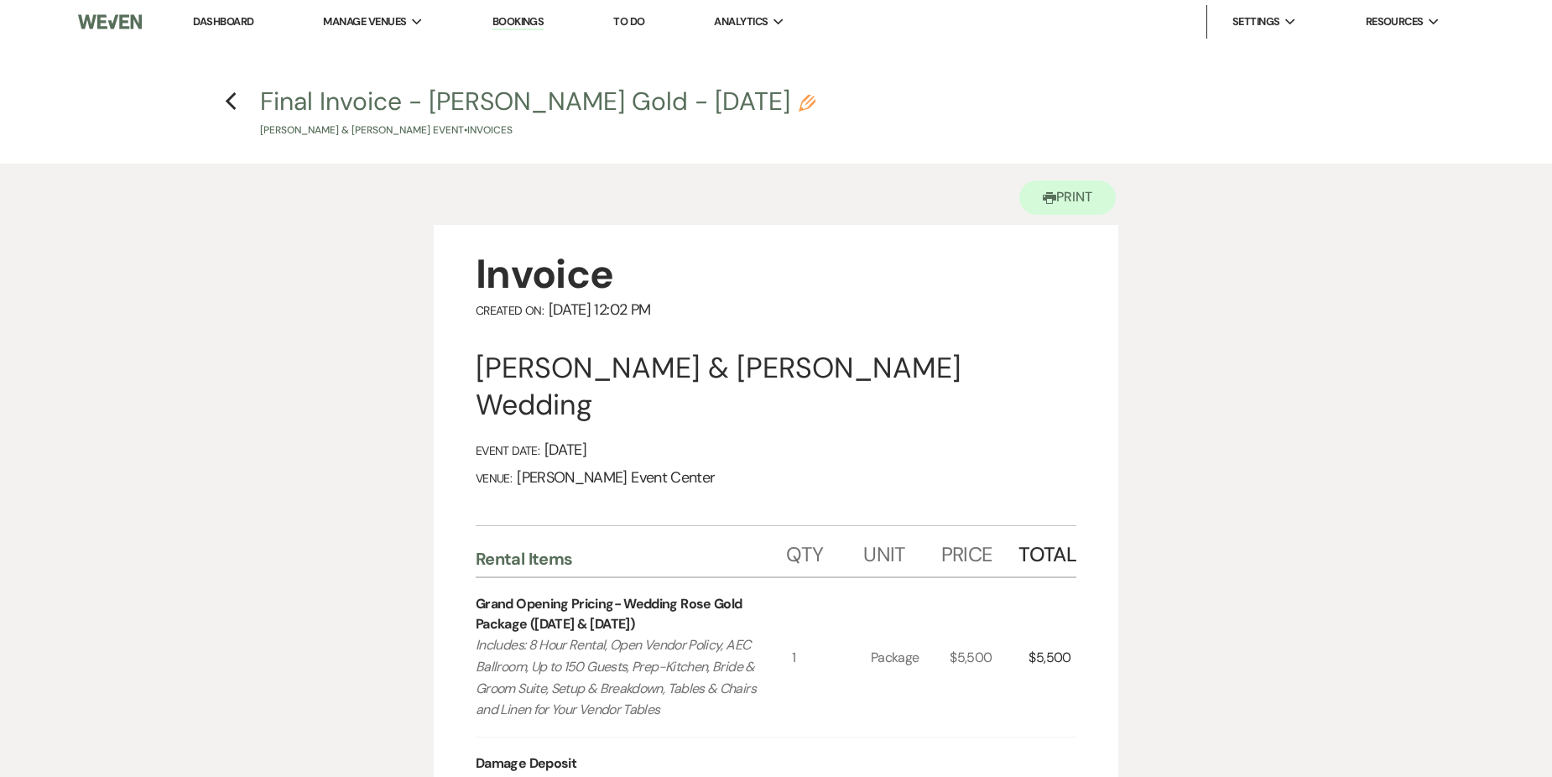
click at [223, 105] on h4 "Previous Final Invoice - [PERSON_NAME] Gold - [DATE] Pencil [PERSON_NAME] & [PE…" at bounding box center [776, 111] width 1208 height 55
click at [237, 99] on h4 "Previous Final Invoice - [PERSON_NAME] Gold - [DATE] Pencil [PERSON_NAME] & [PE…" at bounding box center [776, 111] width 1208 height 55
click at [232, 100] on icon "Previous" at bounding box center [231, 101] width 13 height 20
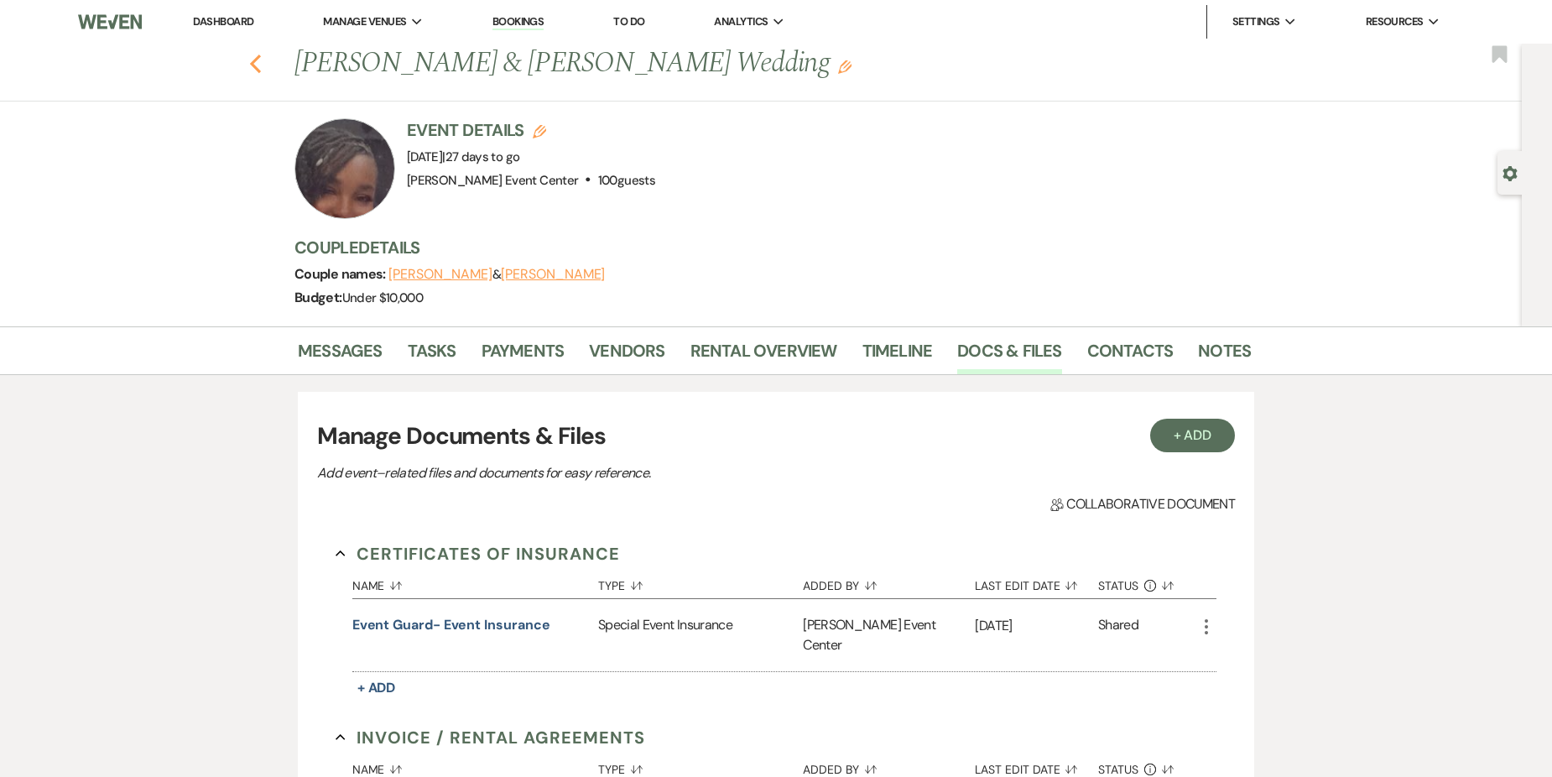
click at [260, 60] on icon "Previous" at bounding box center [255, 64] width 13 height 20
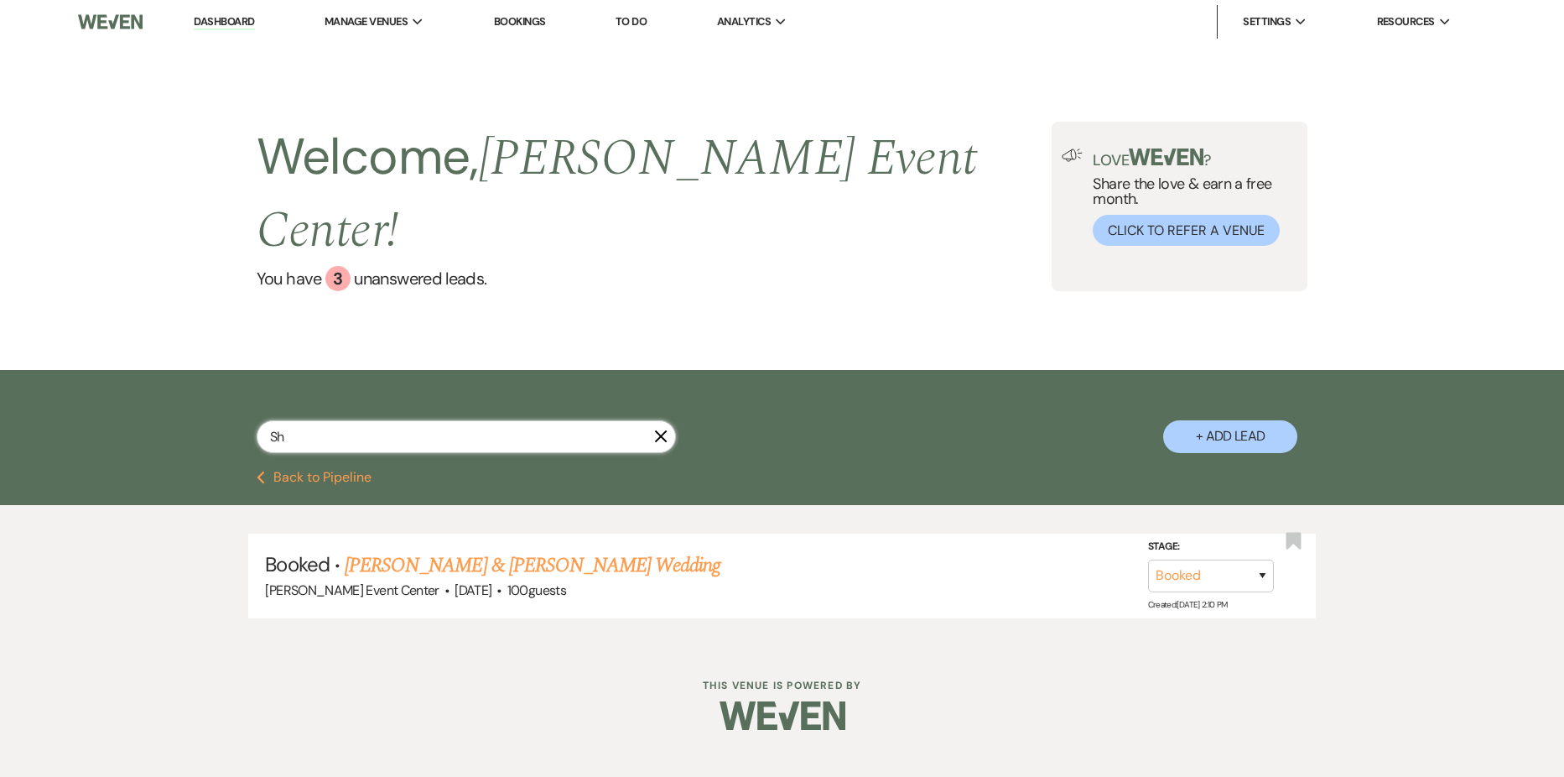
type input "S"
type input "Brit"
select select "5"
select select "8"
select select "4"
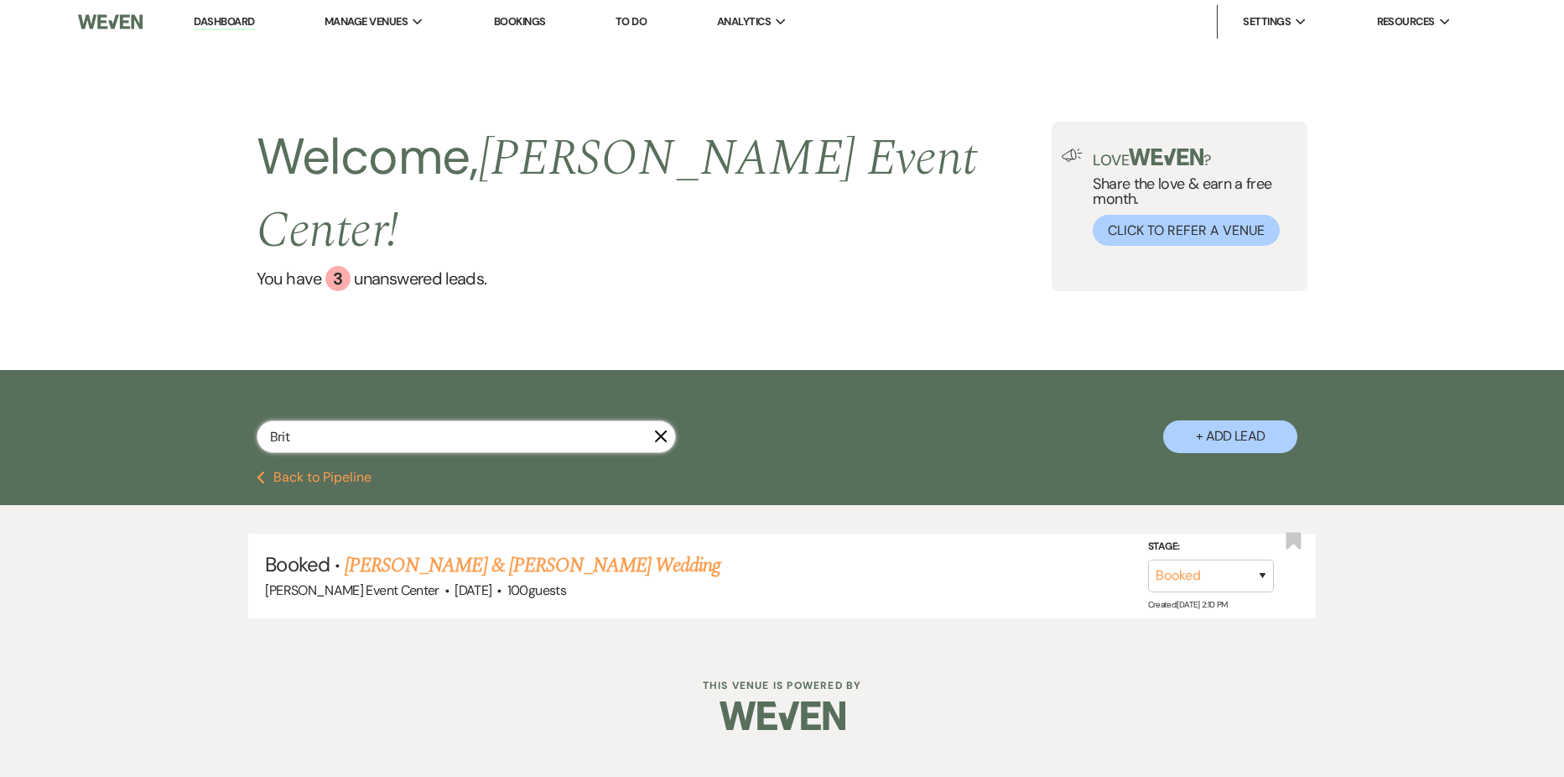
select select "2"
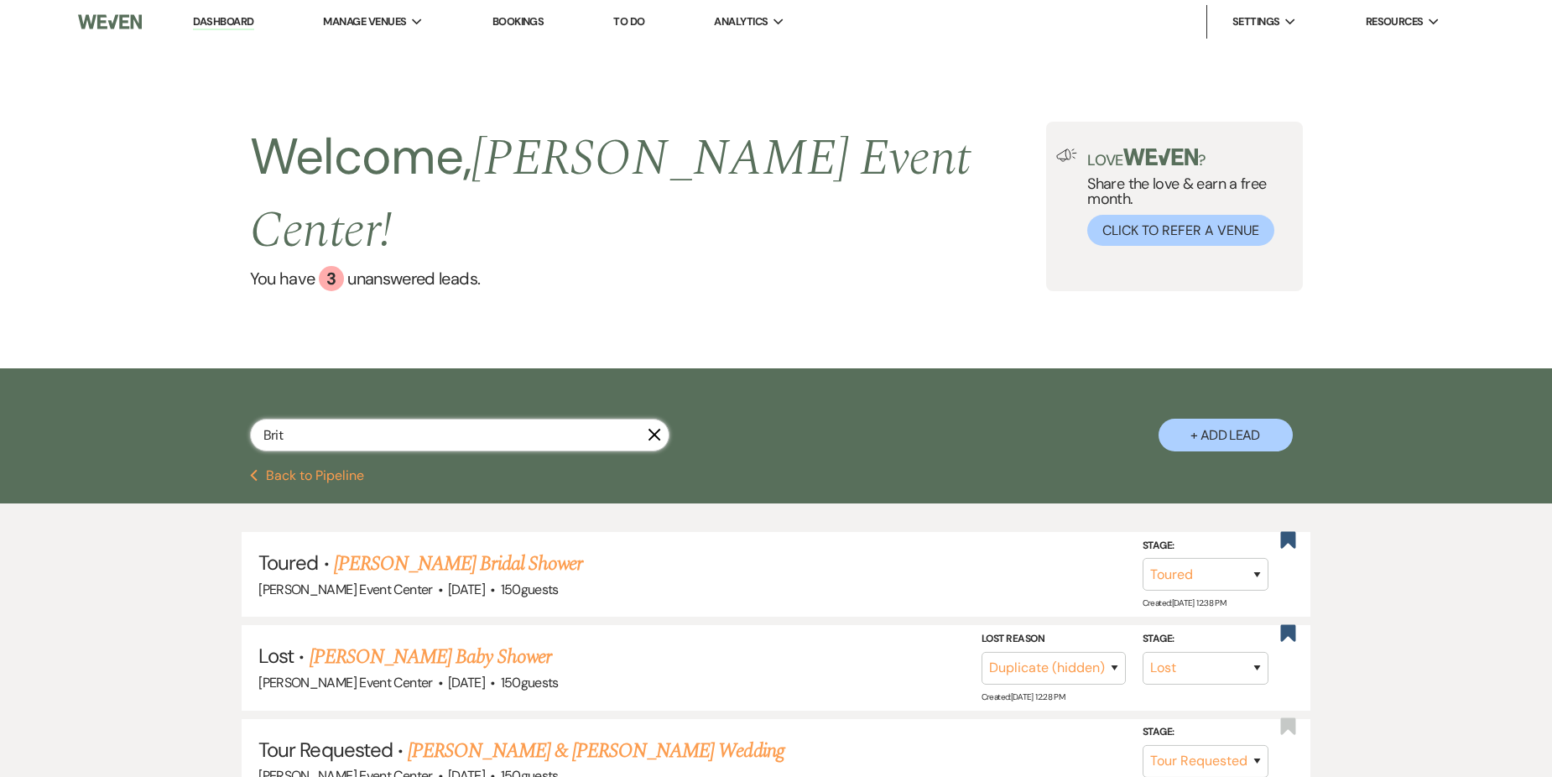
click at [483, 419] on input "Brit" at bounding box center [459, 435] width 419 height 33
type input "Brittn"
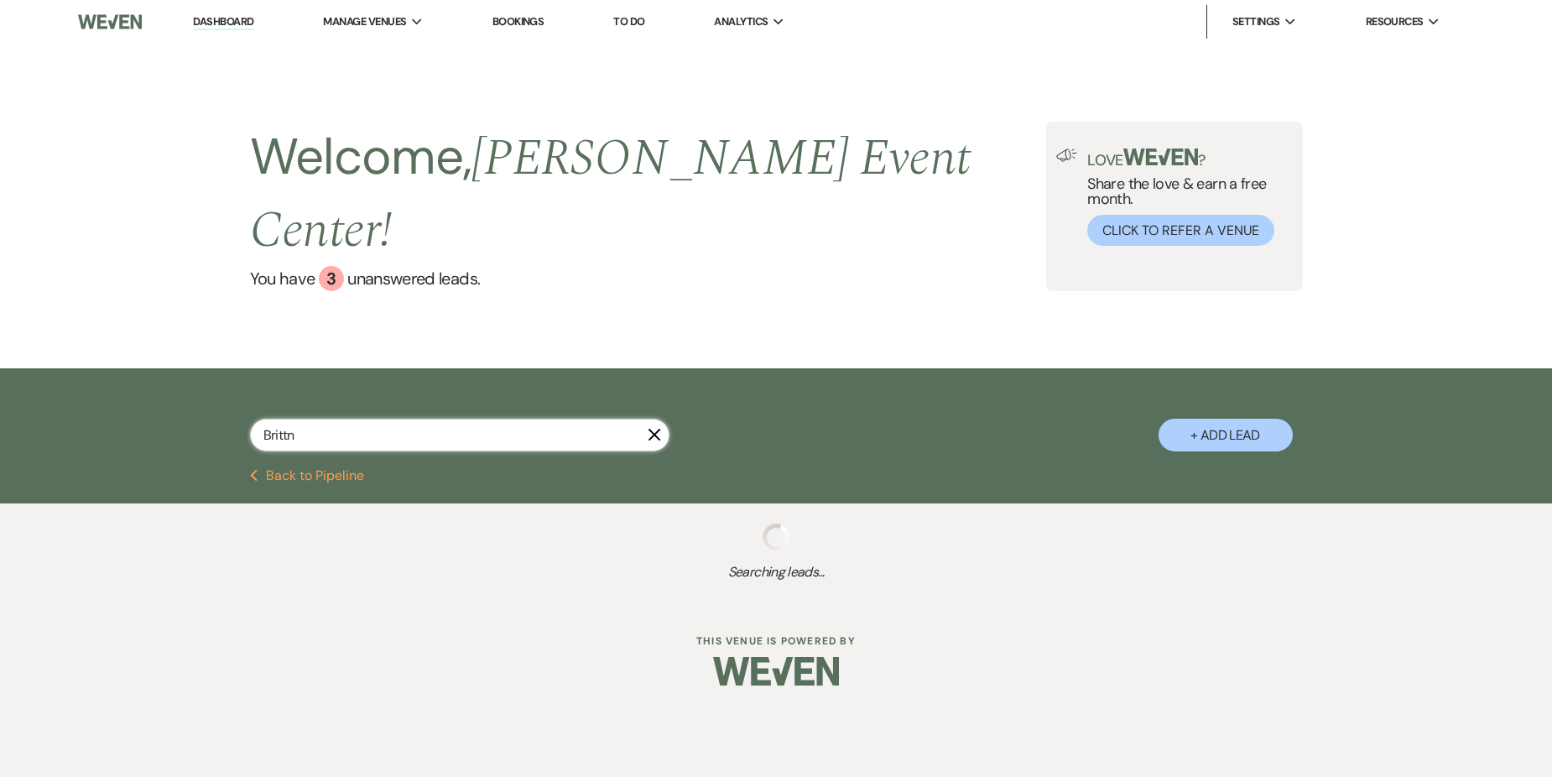
select select "5"
select select "8"
select select "4"
select select "2"
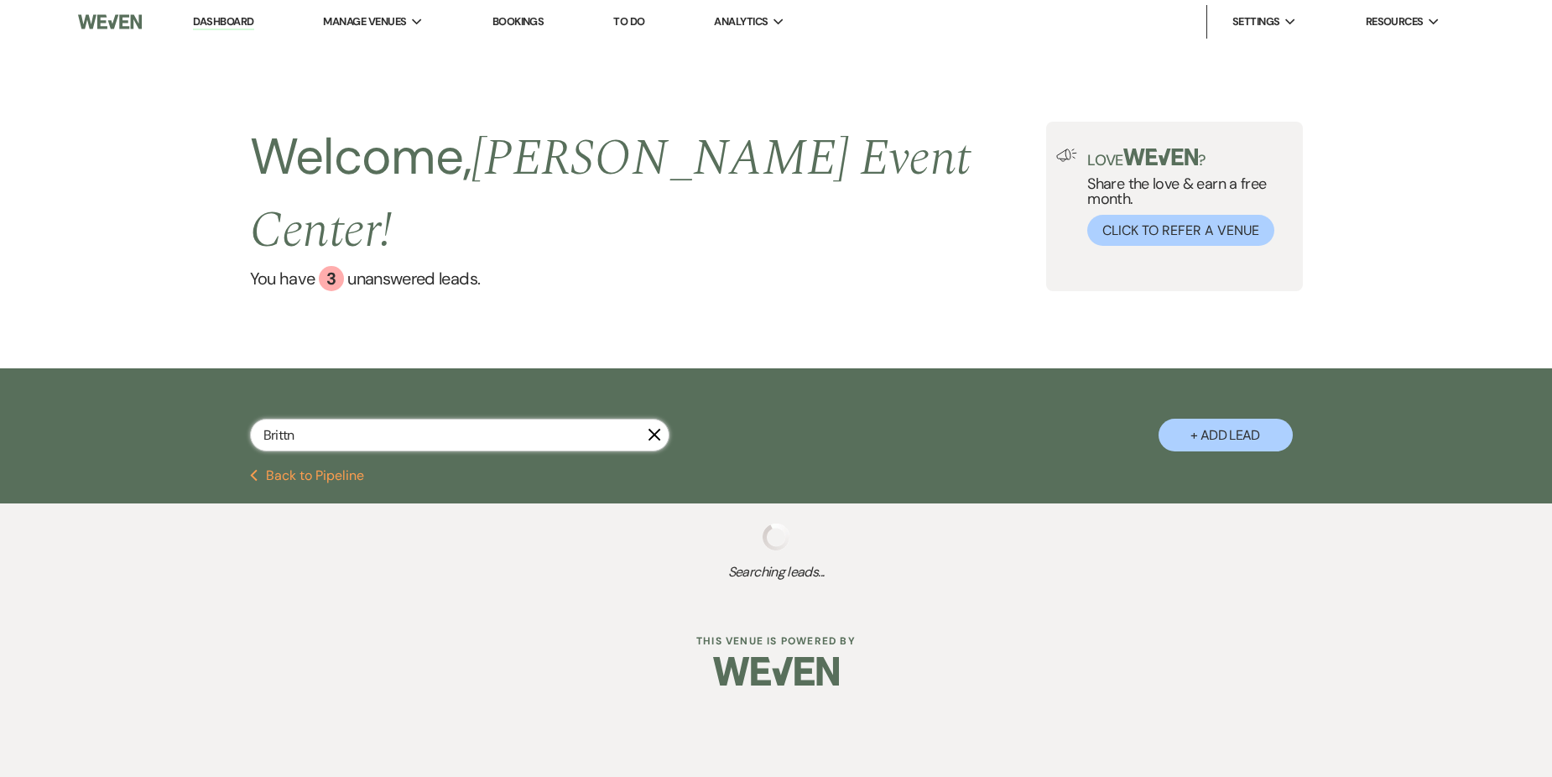
select select "2"
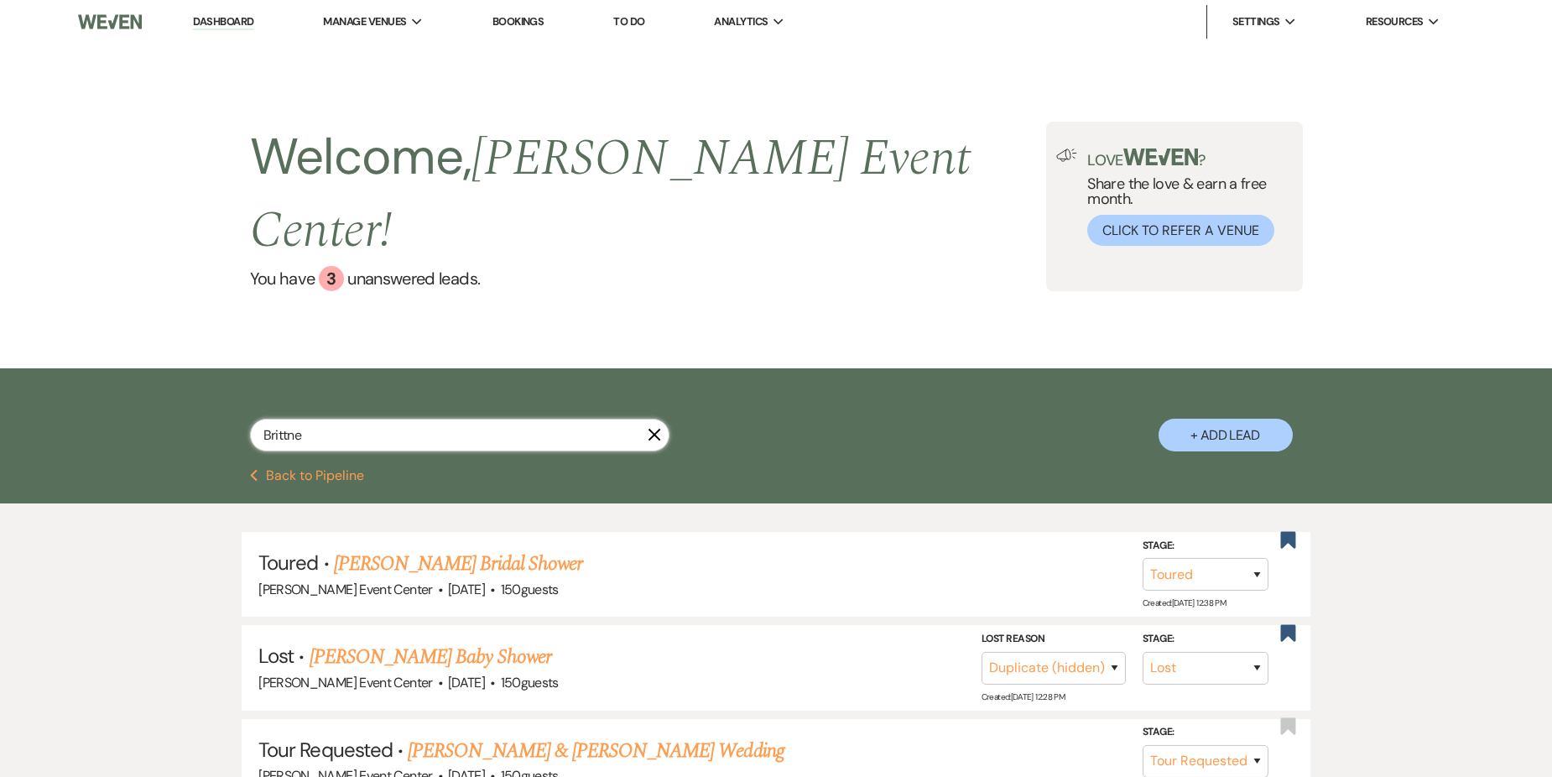
type input "[PERSON_NAME]"
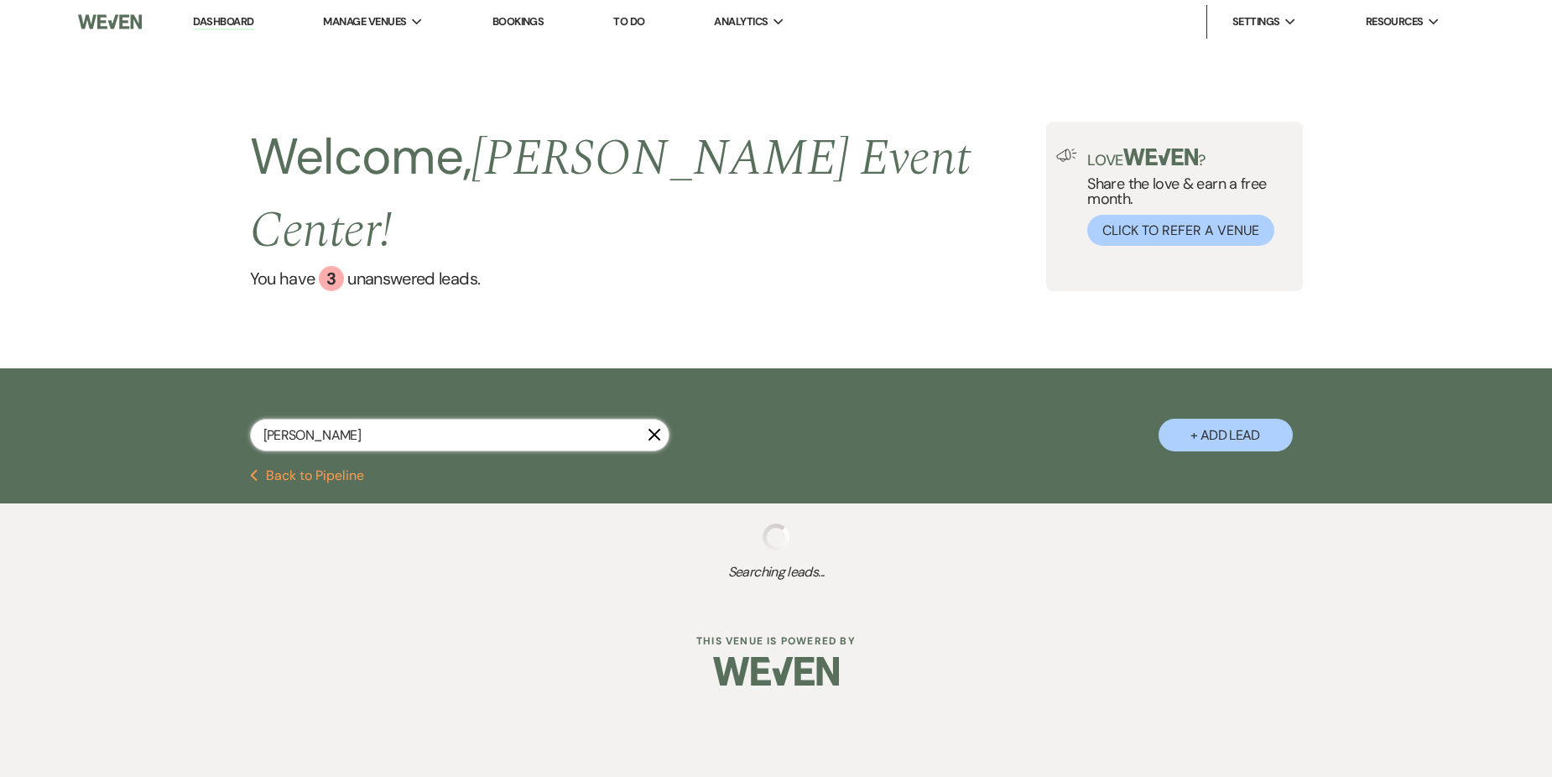
select select "2"
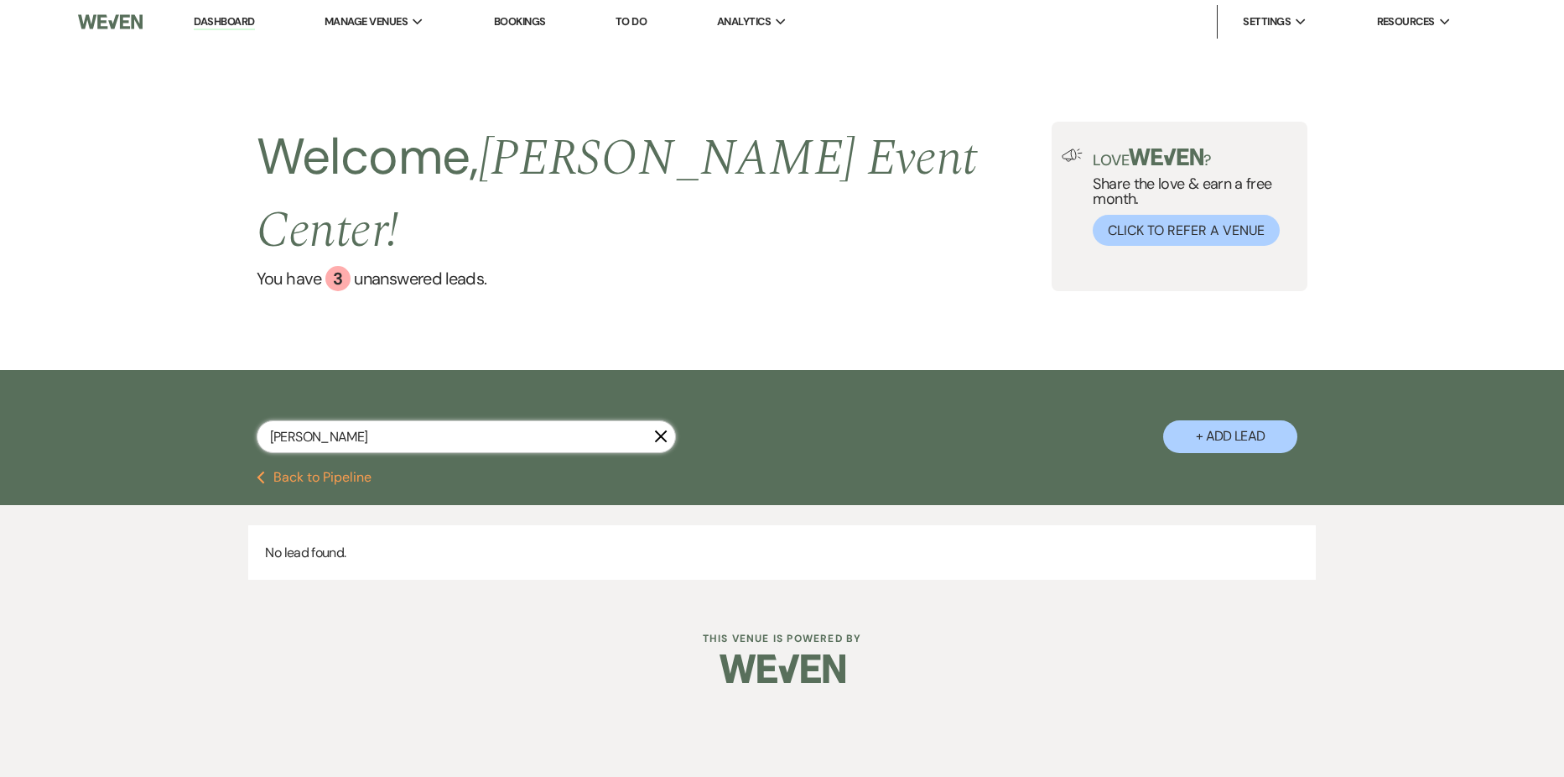
type input "[PERSON_NAME]"
select select "2"
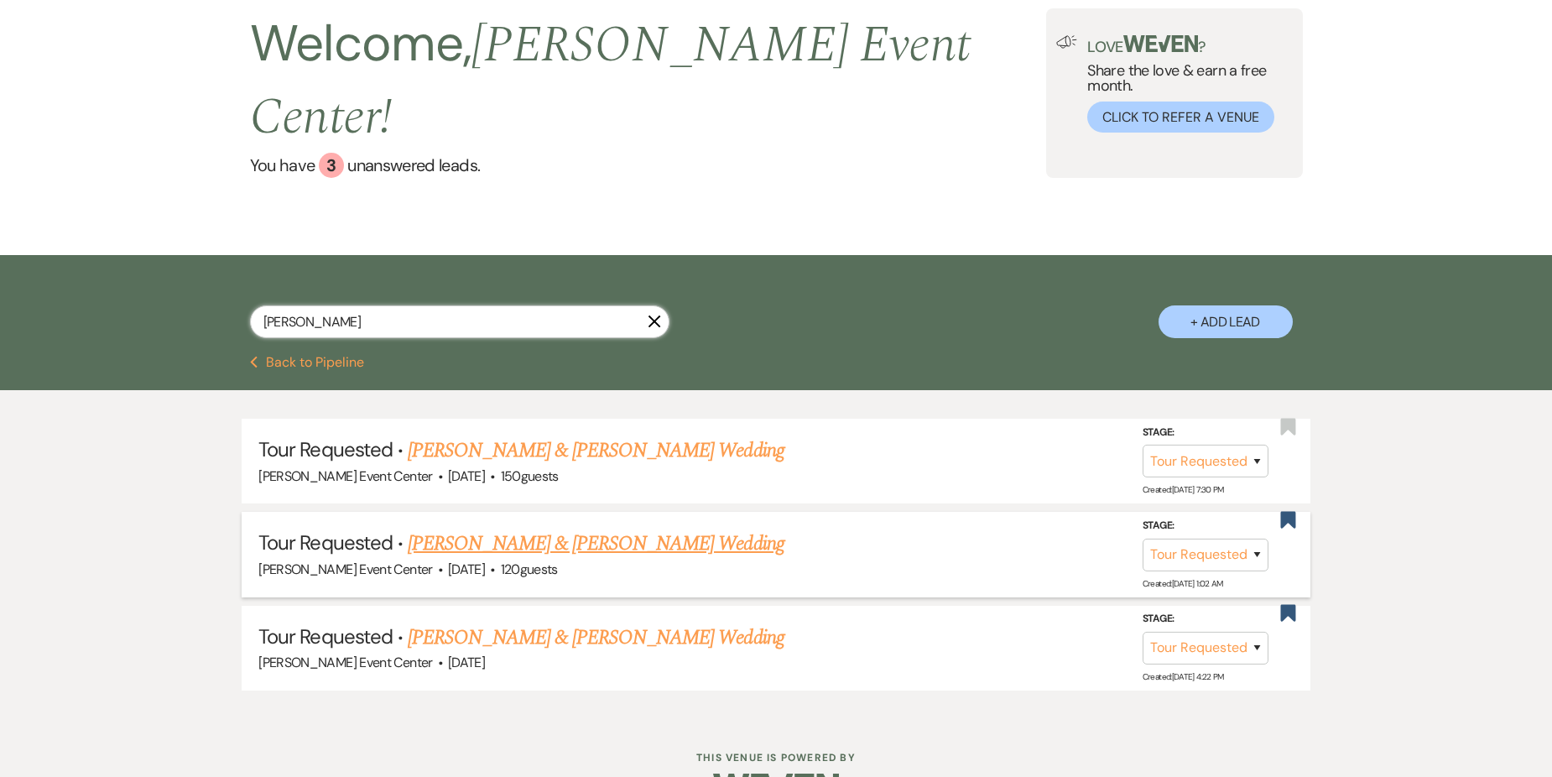
scroll to position [123, 0]
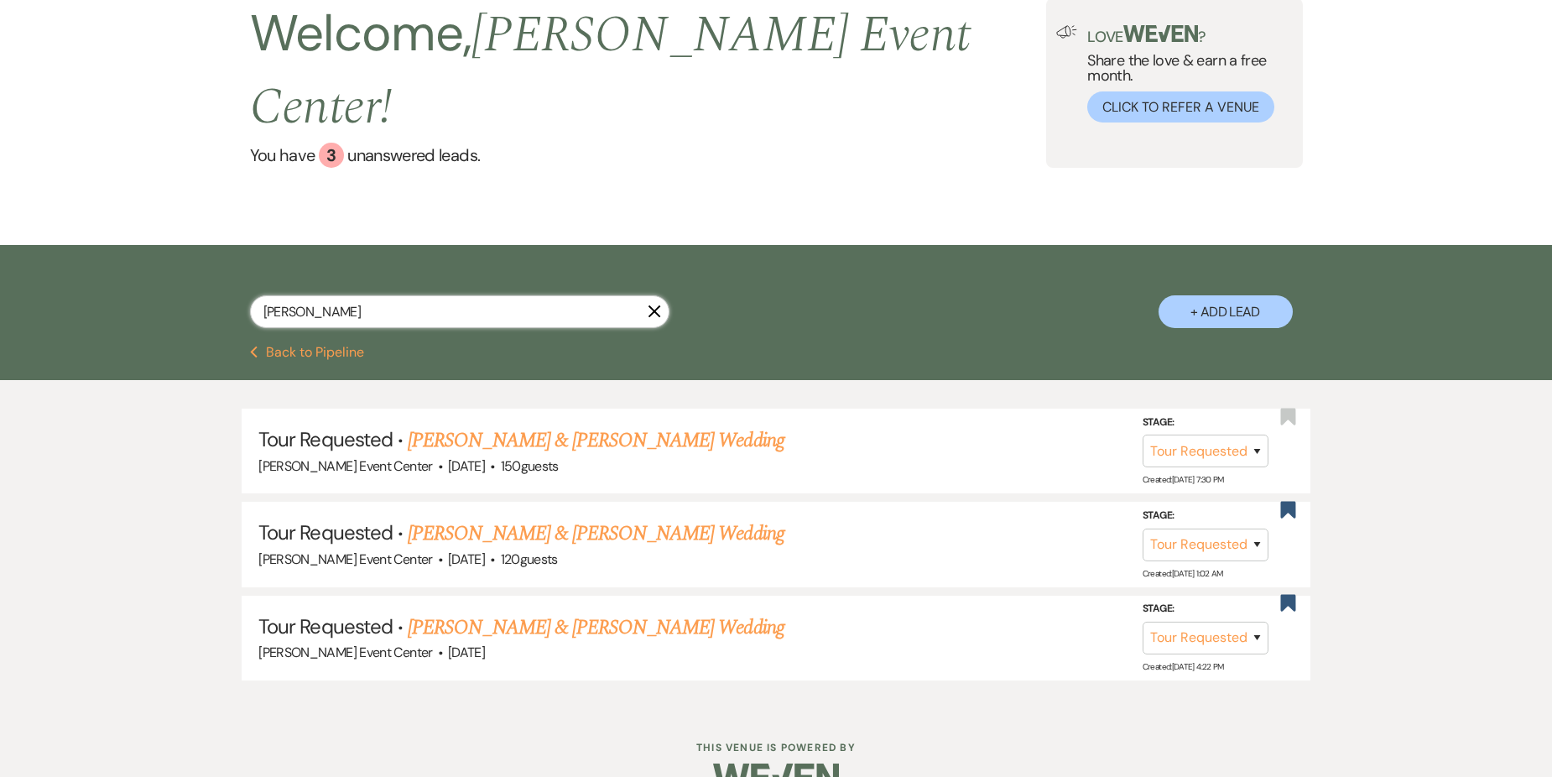
type input "[PERSON_NAME]"
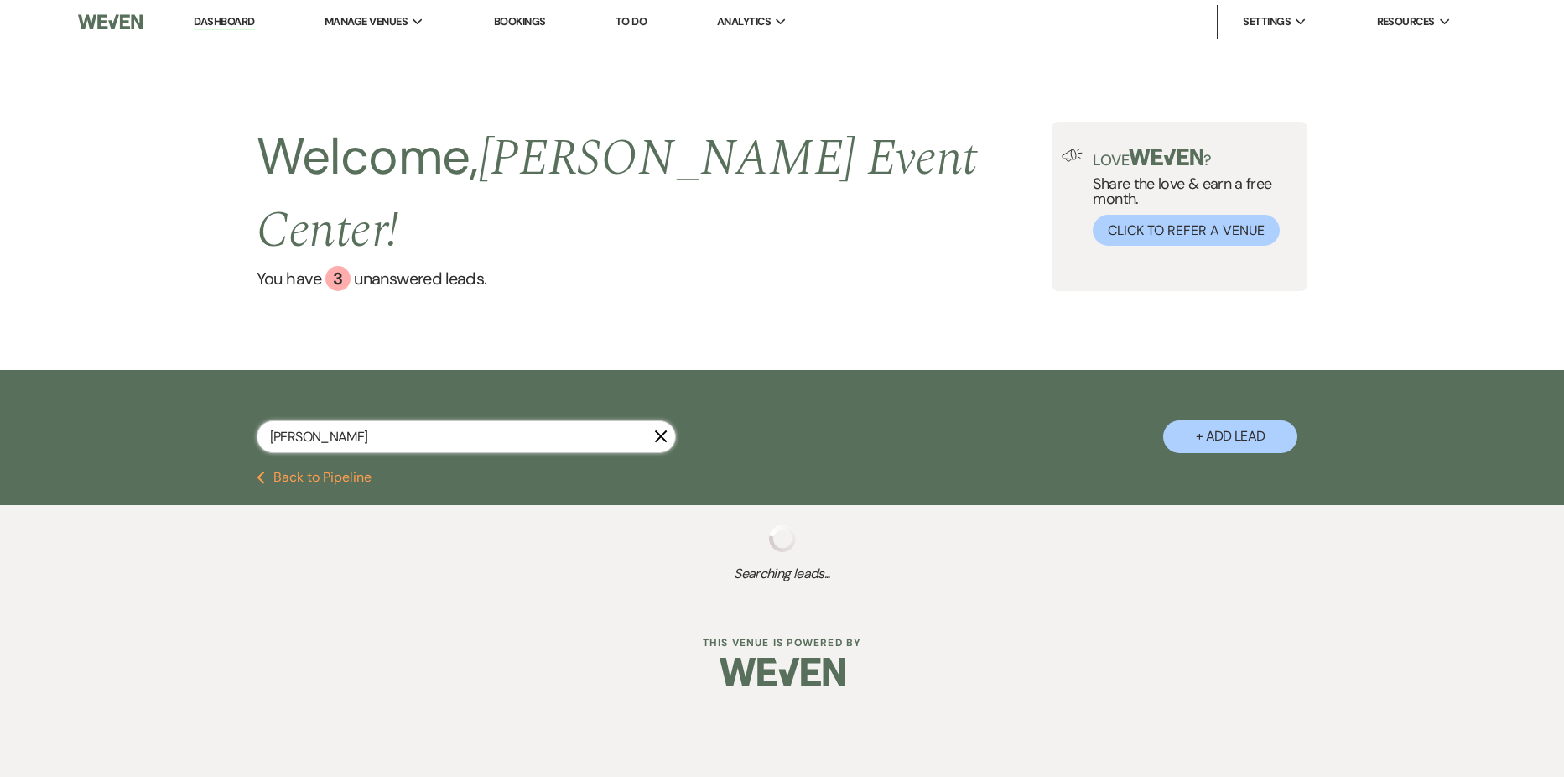
select select "5"
select select "6"
select select "5"
select select "2"
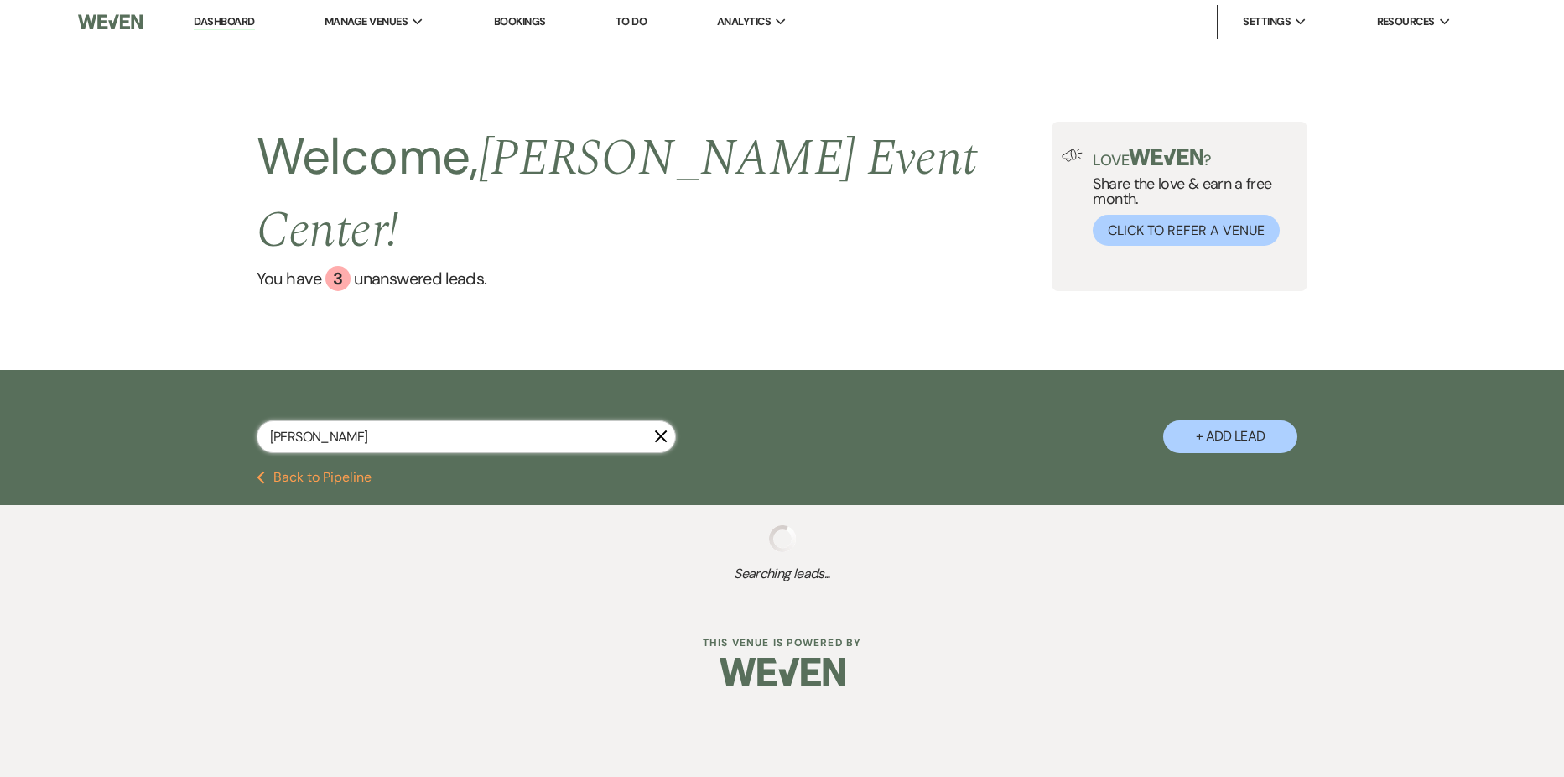
select select "6"
select select "8"
select select "4"
select select "8"
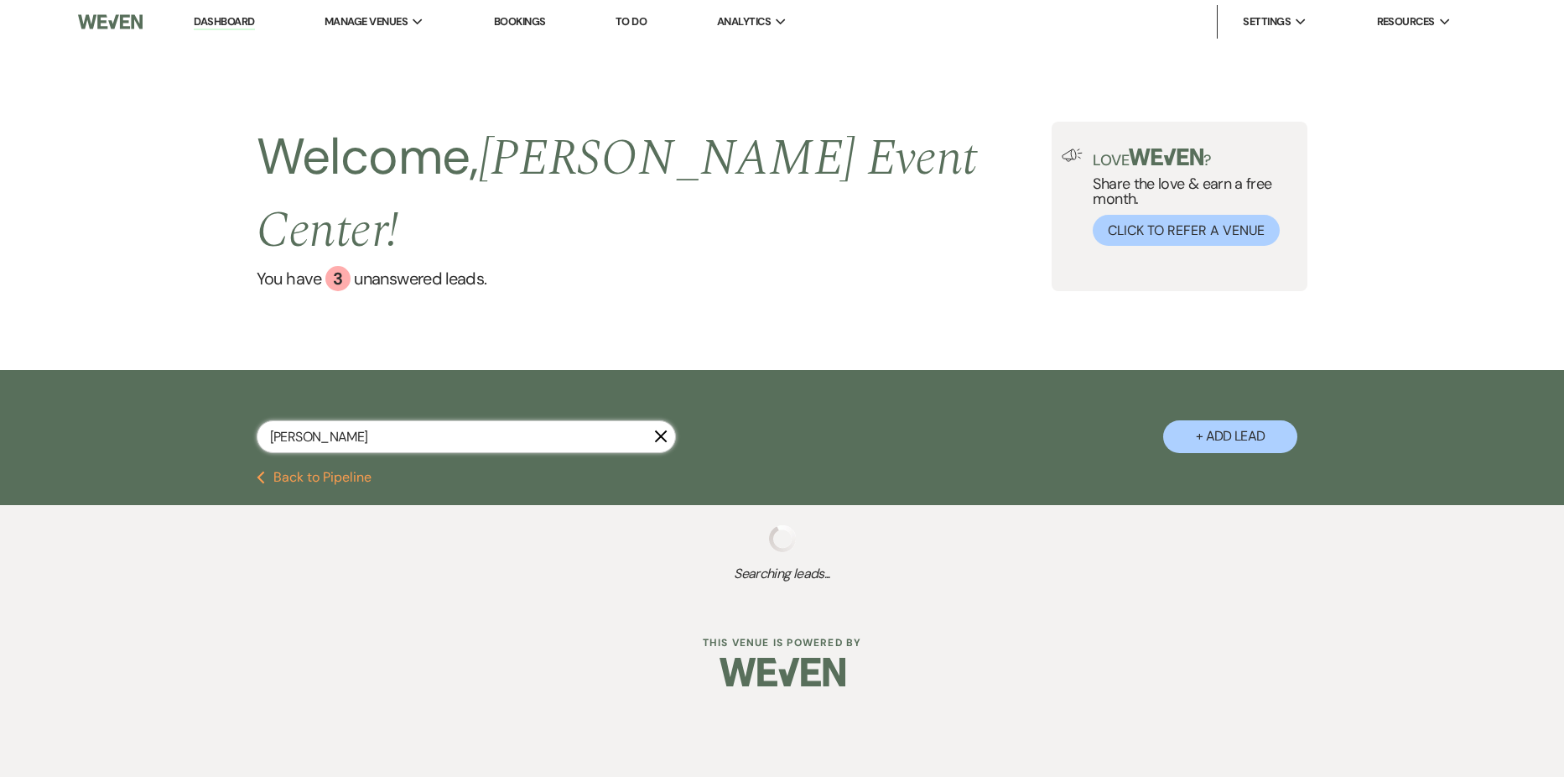
select select "4"
select select "9"
select select "6"
select select "2"
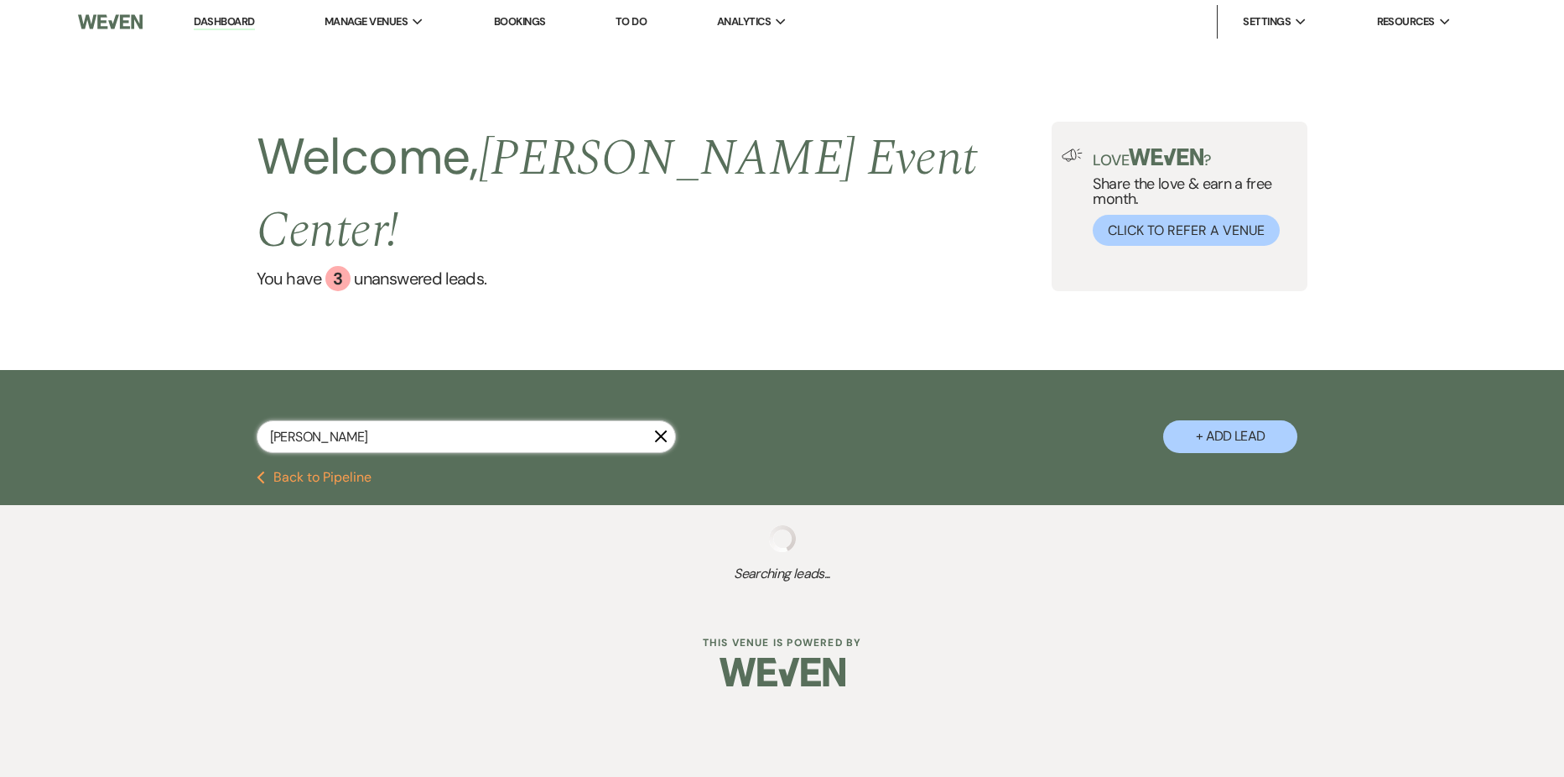
select select "2"
select select "5"
select select "8"
select select "4"
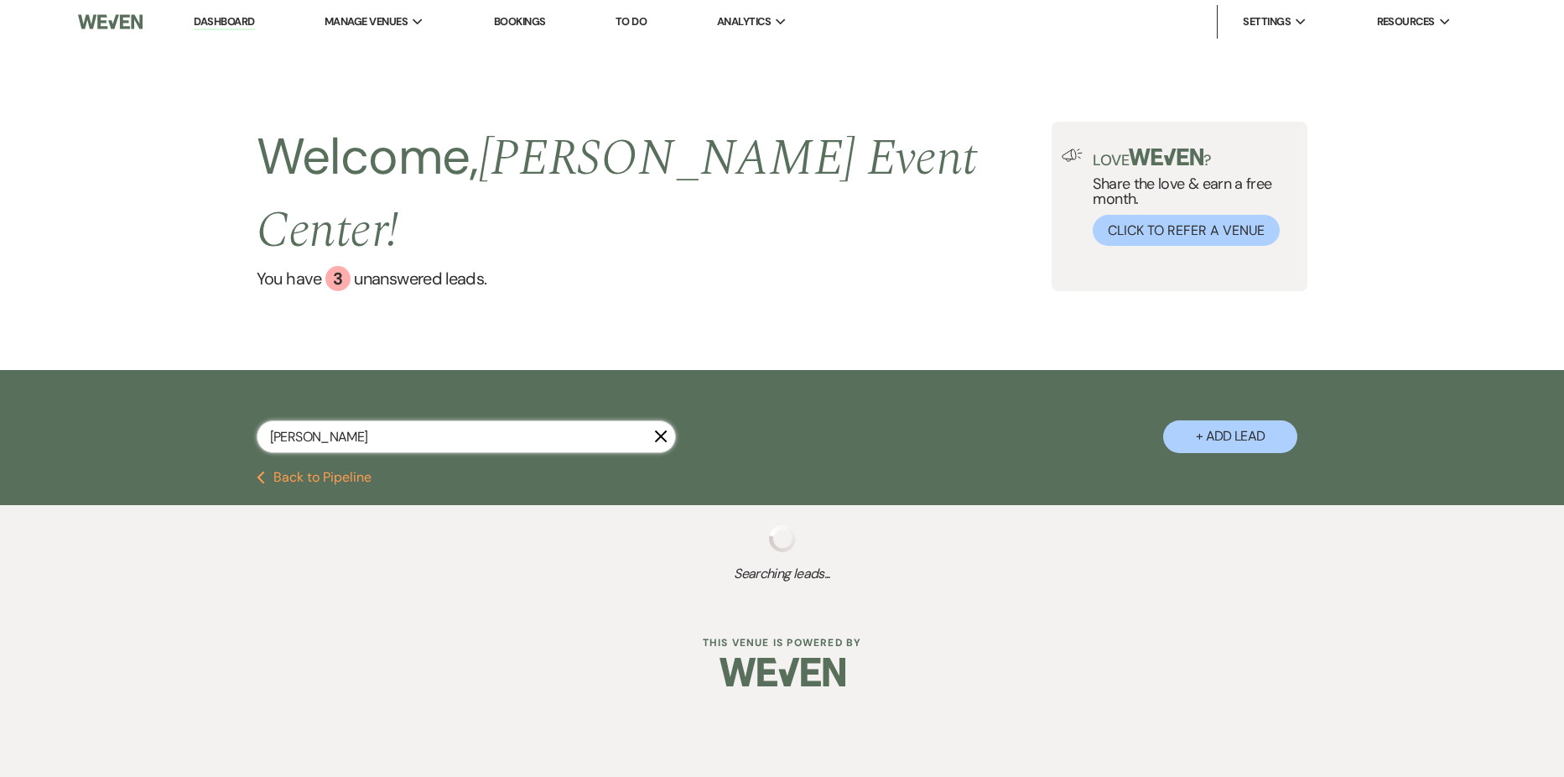
select select "6"
select select "2"
select select "4"
select select "8"
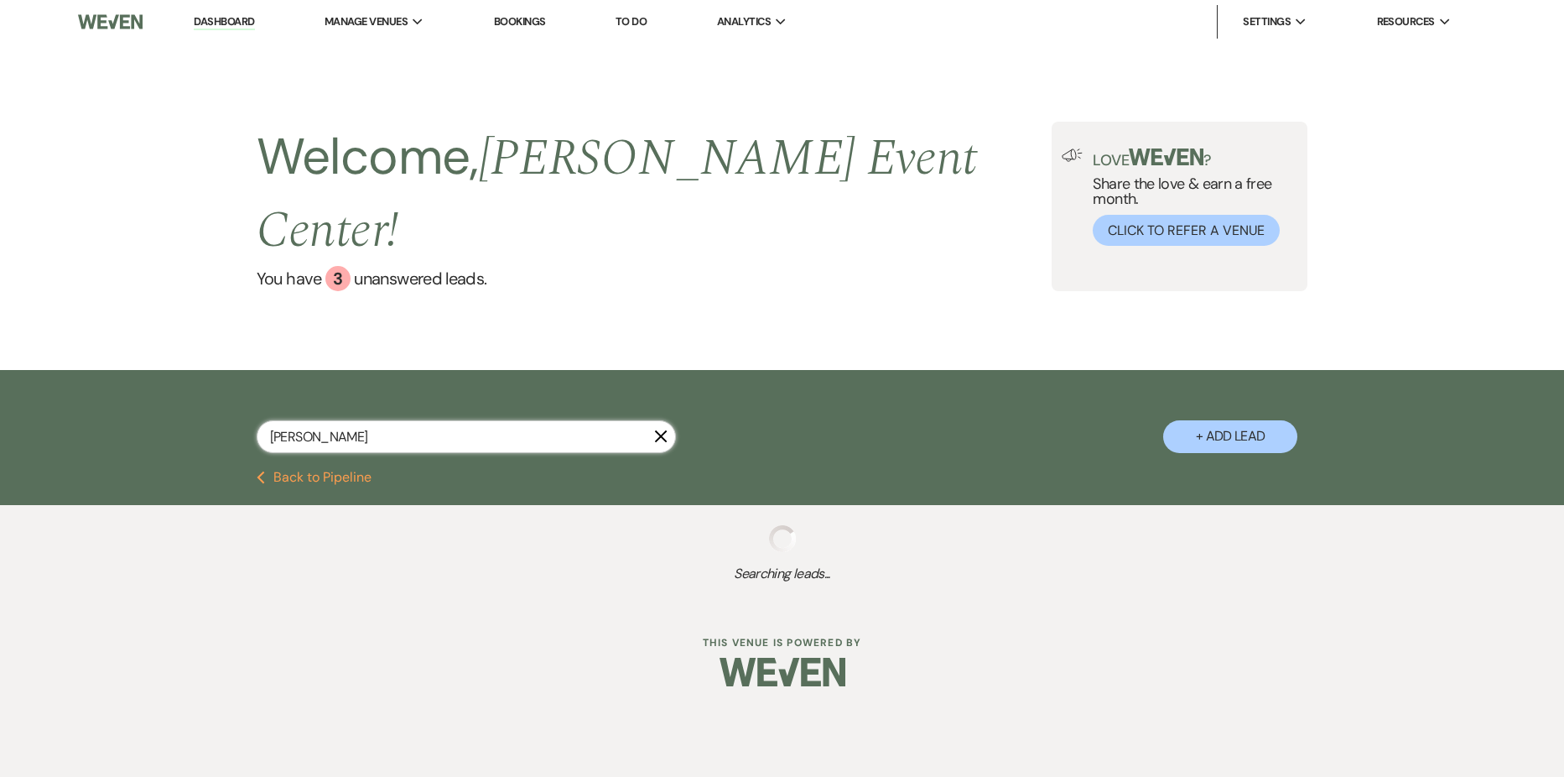
select select "5"
select select "4"
select select "5"
select select "8"
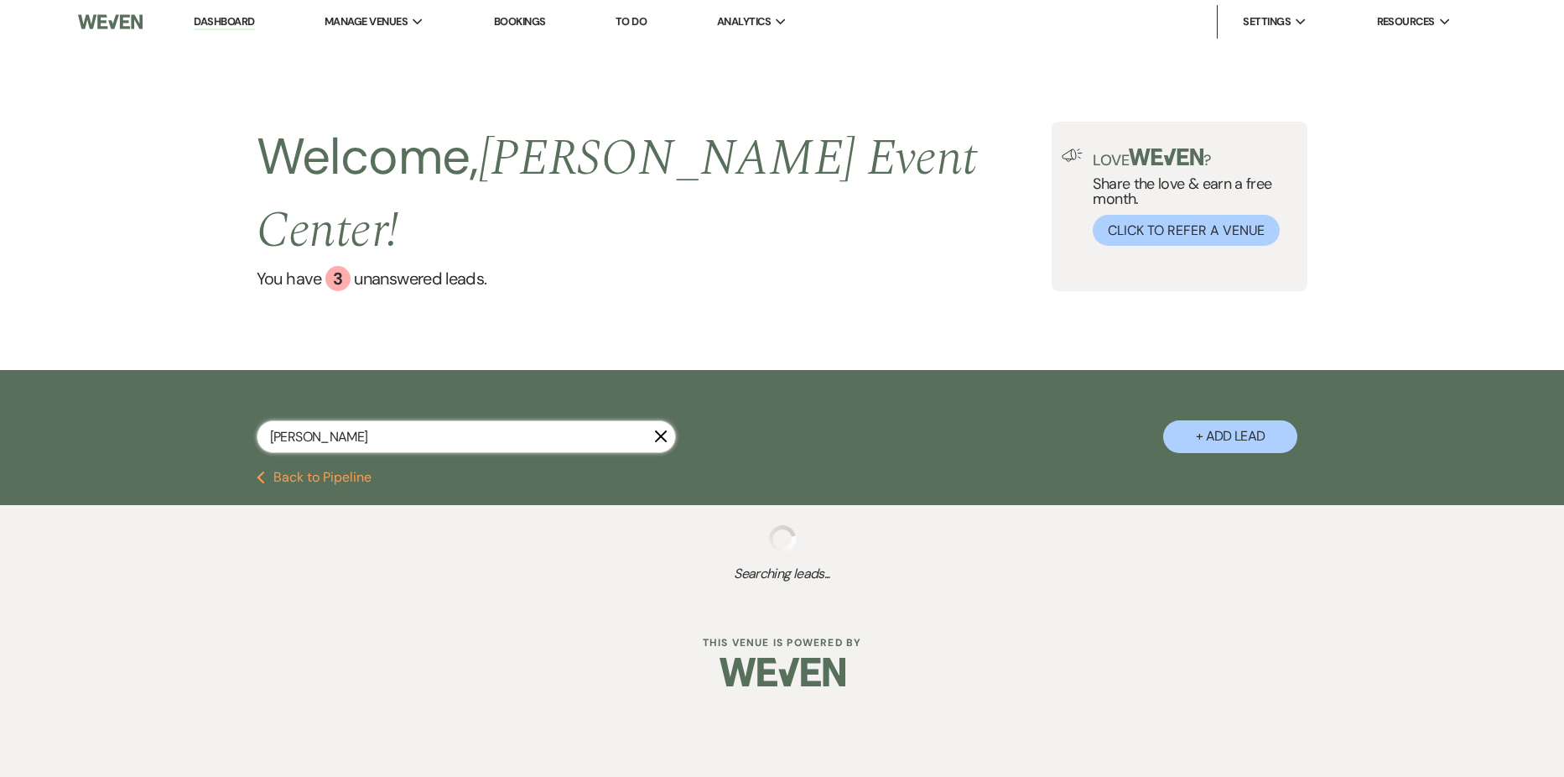
select select "5"
select select "8"
select select "7"
select select "6"
select select "5"
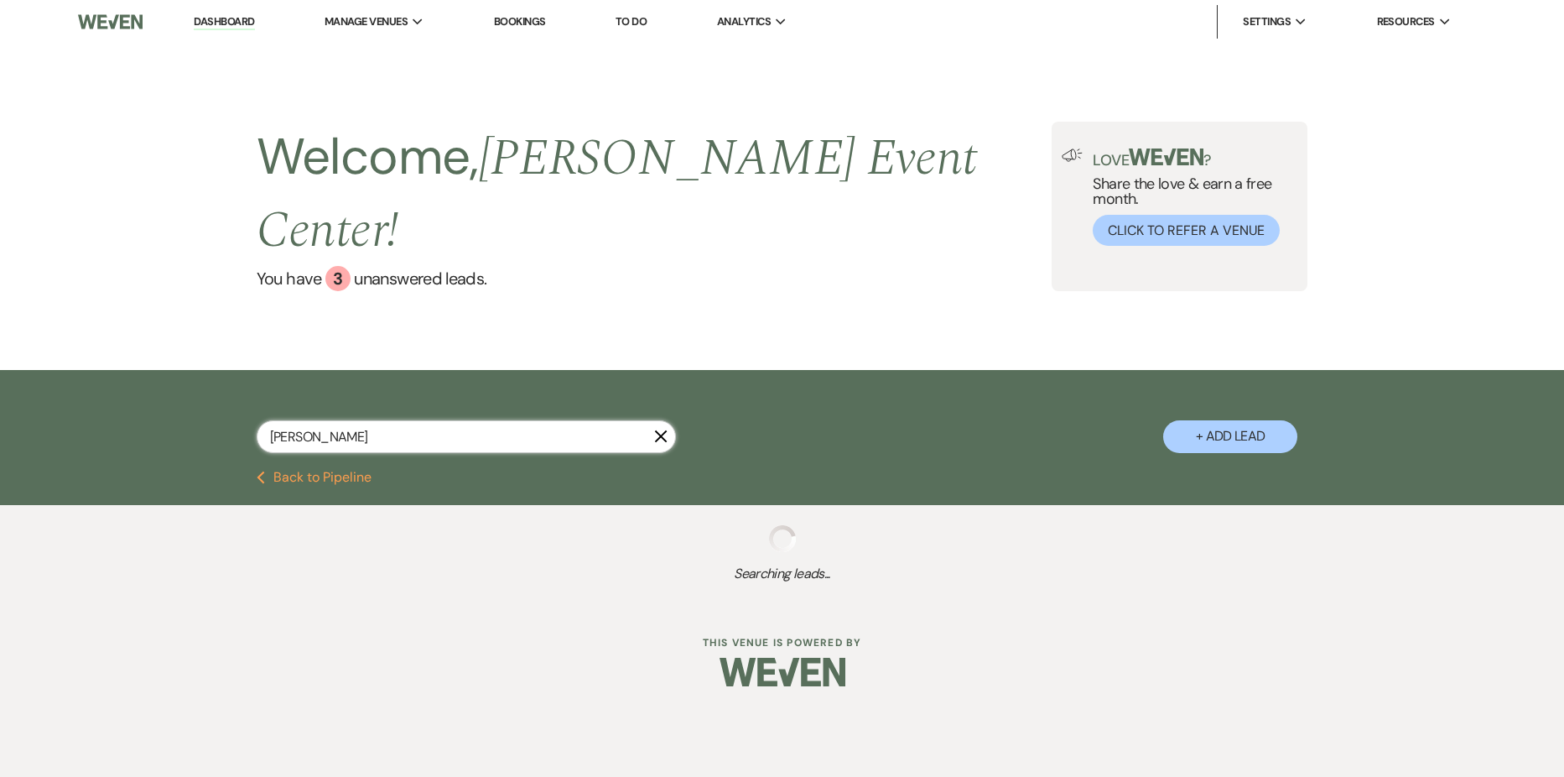
select select "8"
select select "4"
select select "8"
select select "11"
select select "8"
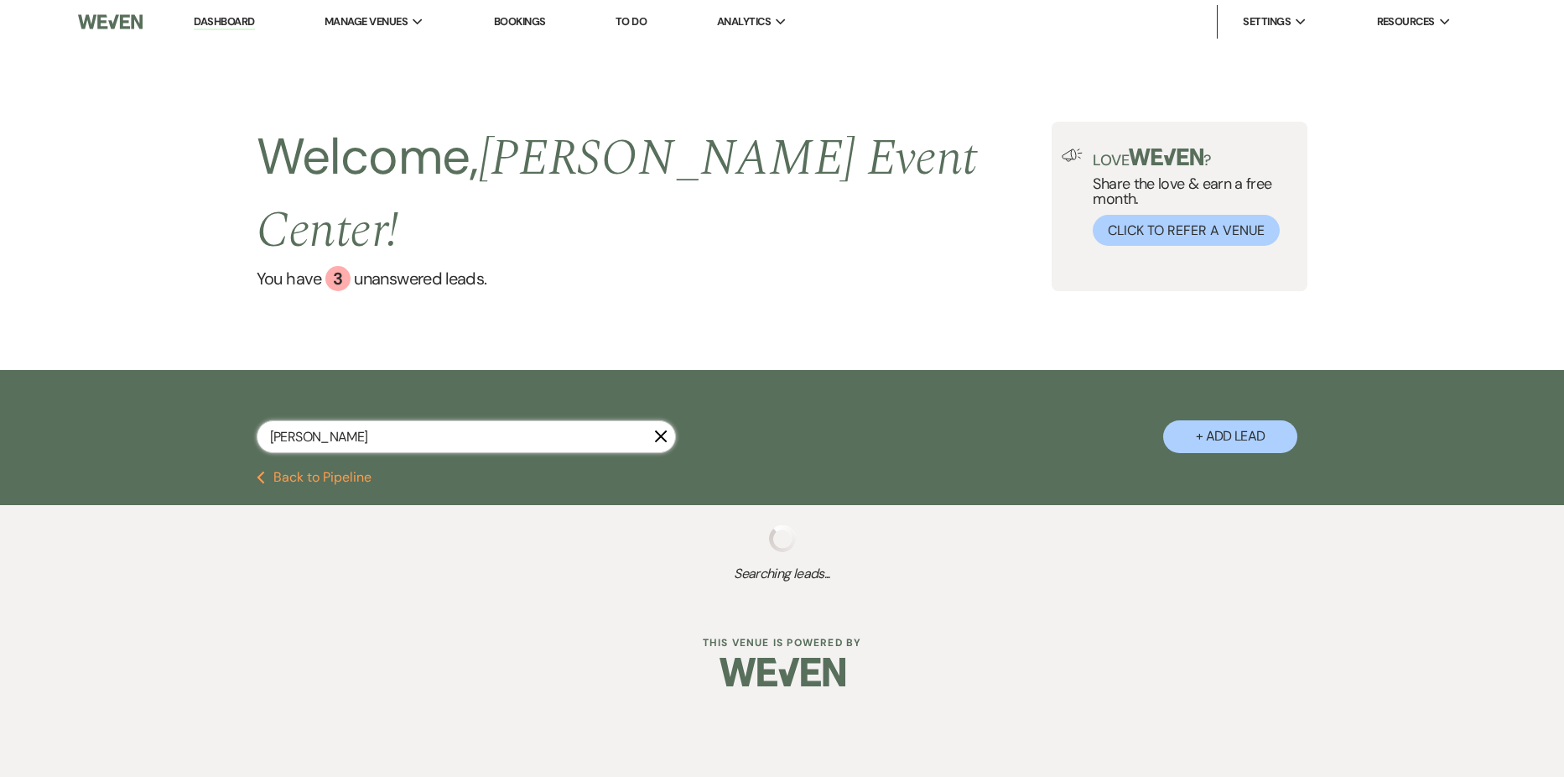
select select "1"
select select "6"
select select "8"
select select "4"
select select "2"
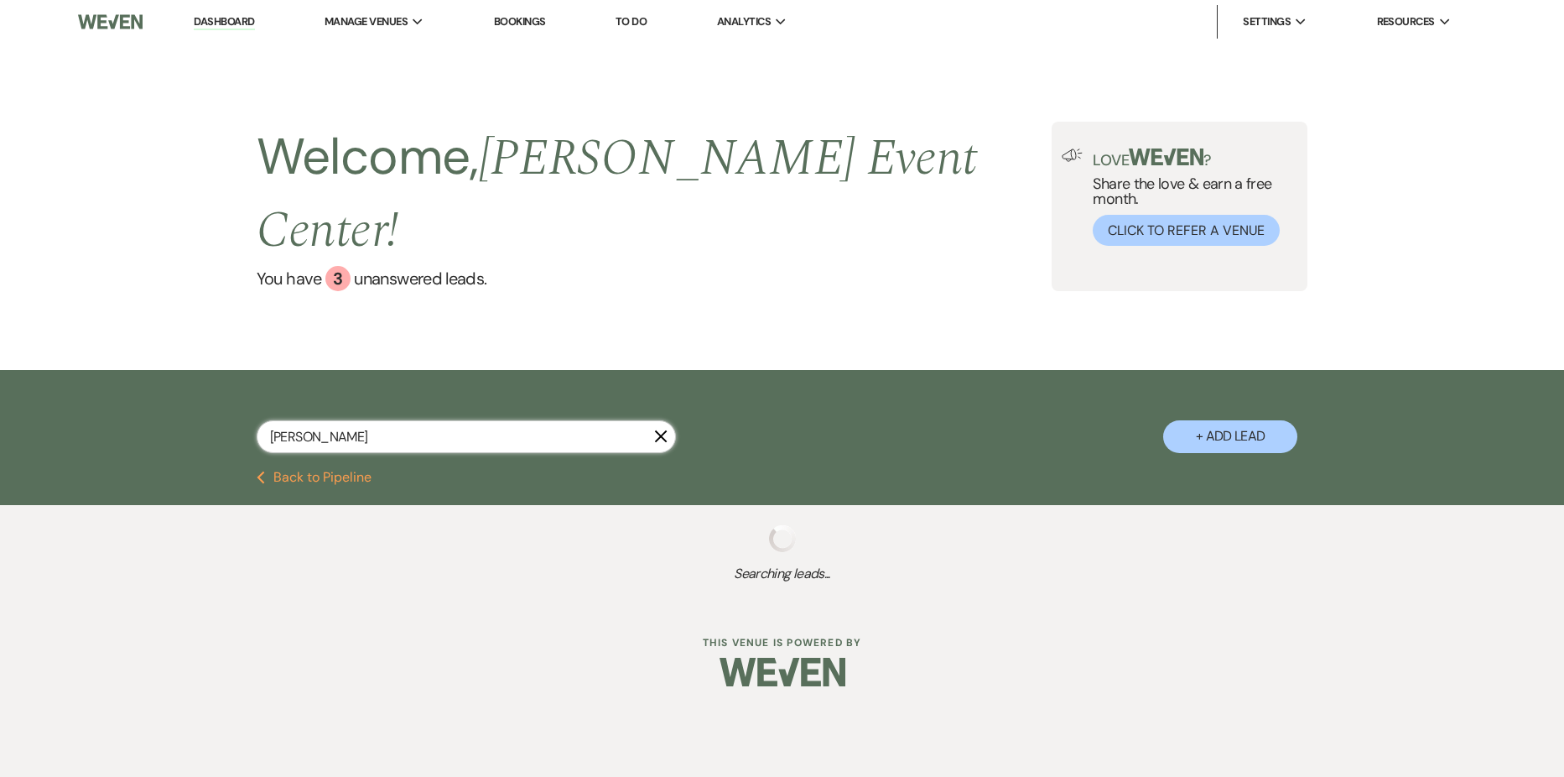
select select "5"
select select "8"
select select "4"
select select "8"
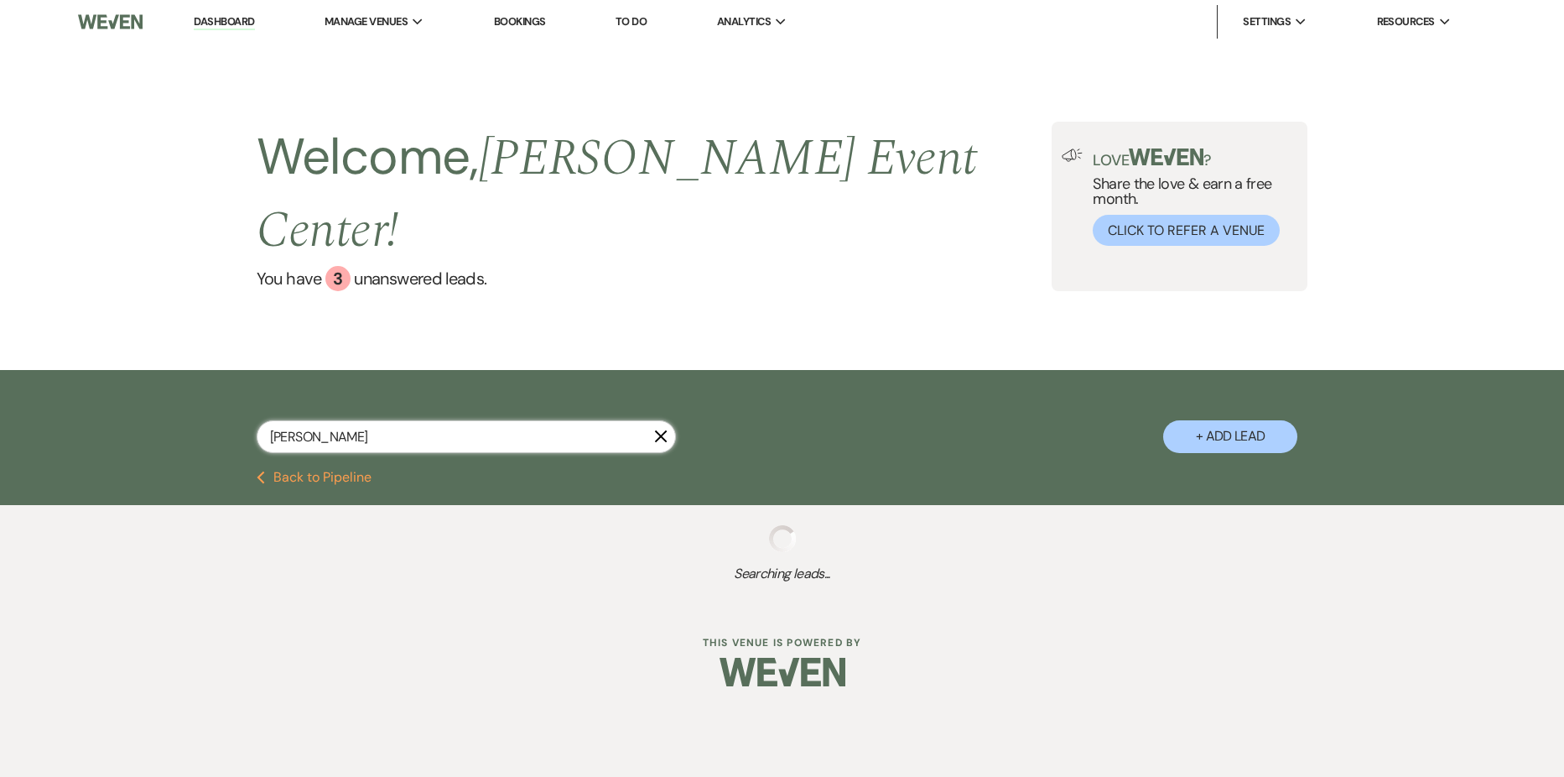
select select "9"
select select "4"
select select "8"
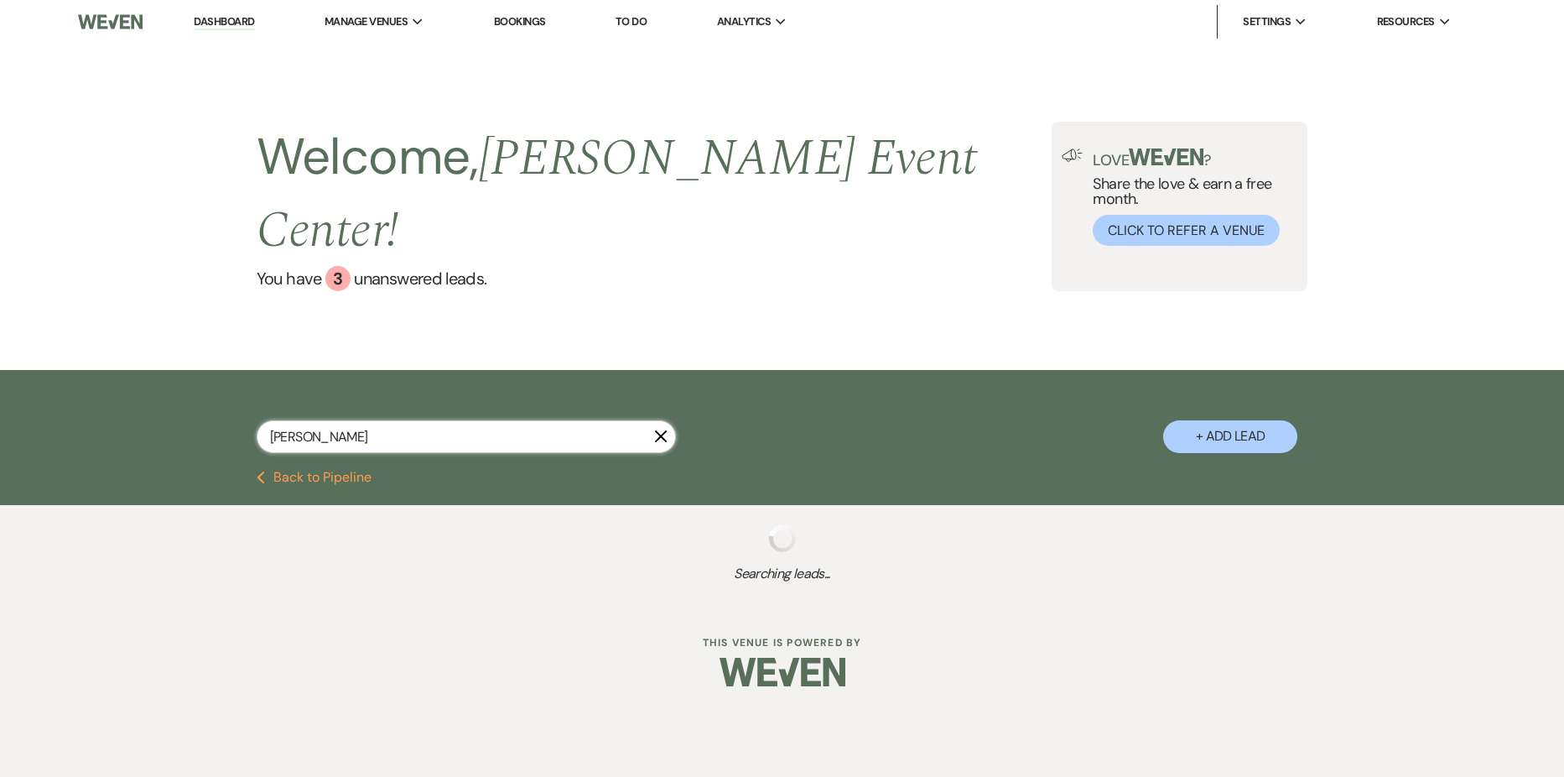
select select "4"
select select "9"
select select "8"
select select "7"
select select "8"
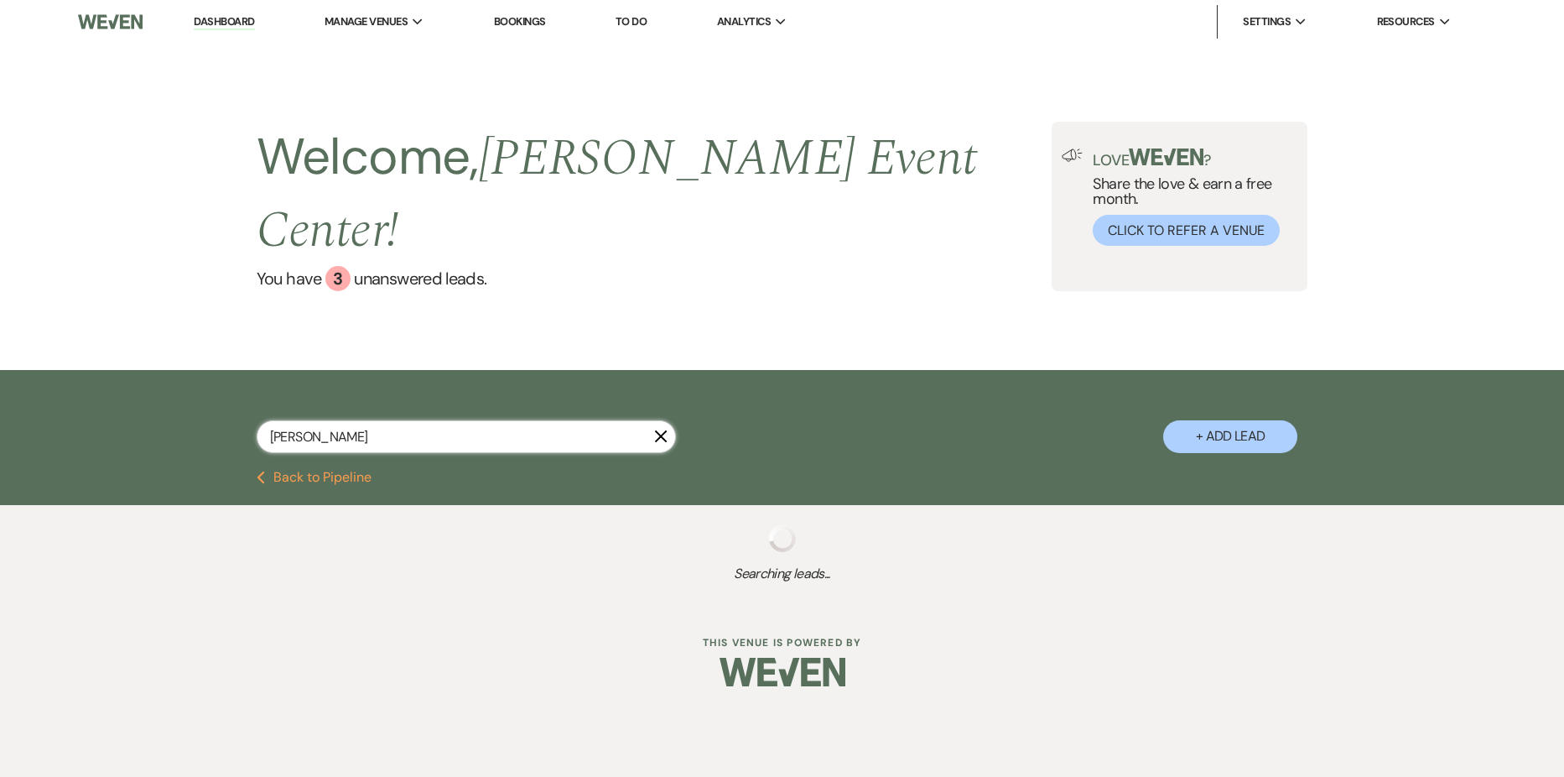
select select "4"
select select "8"
select select "4"
select select "8"
select select "1"
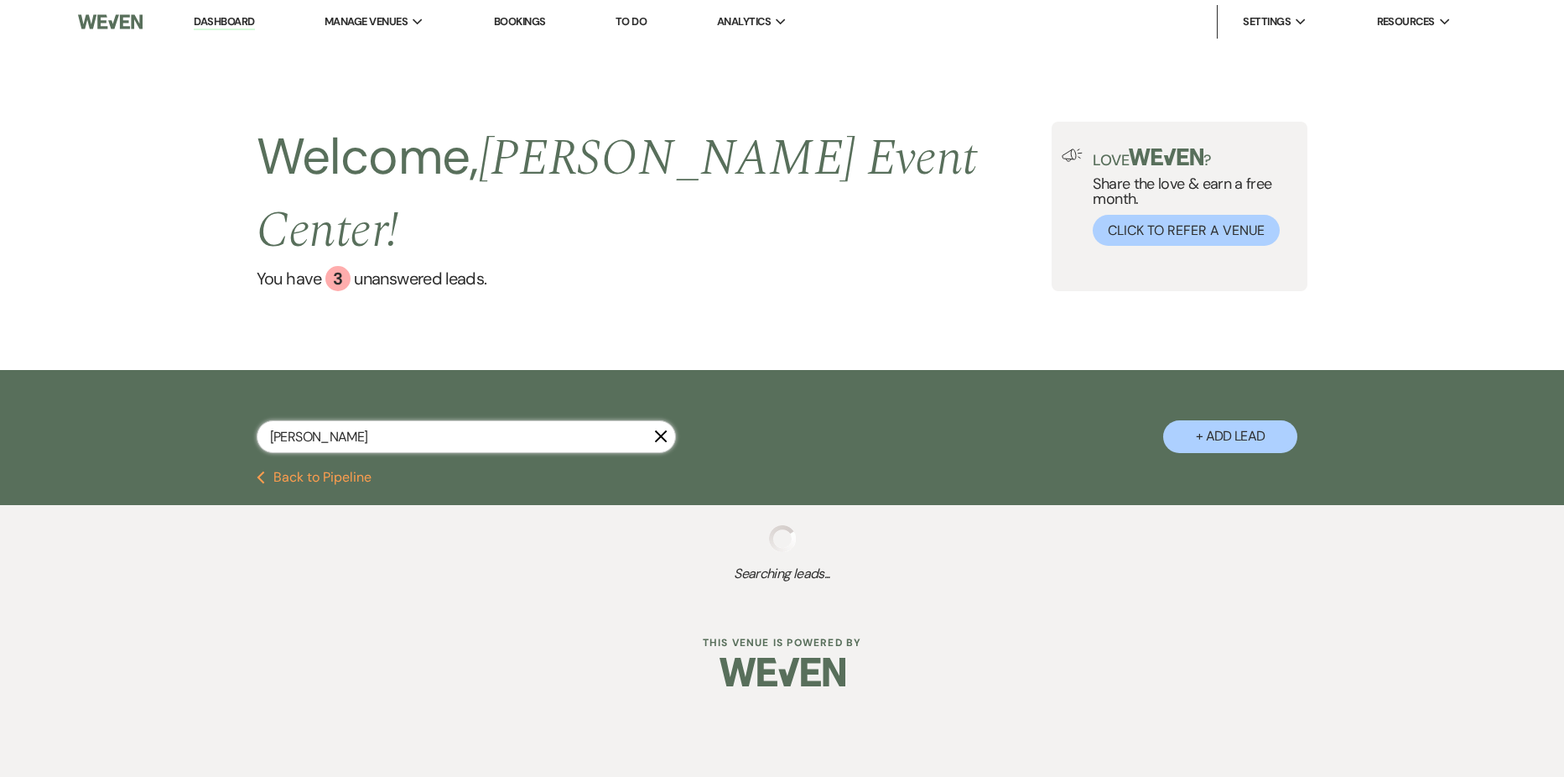
select select "8"
select select "6"
select select "8"
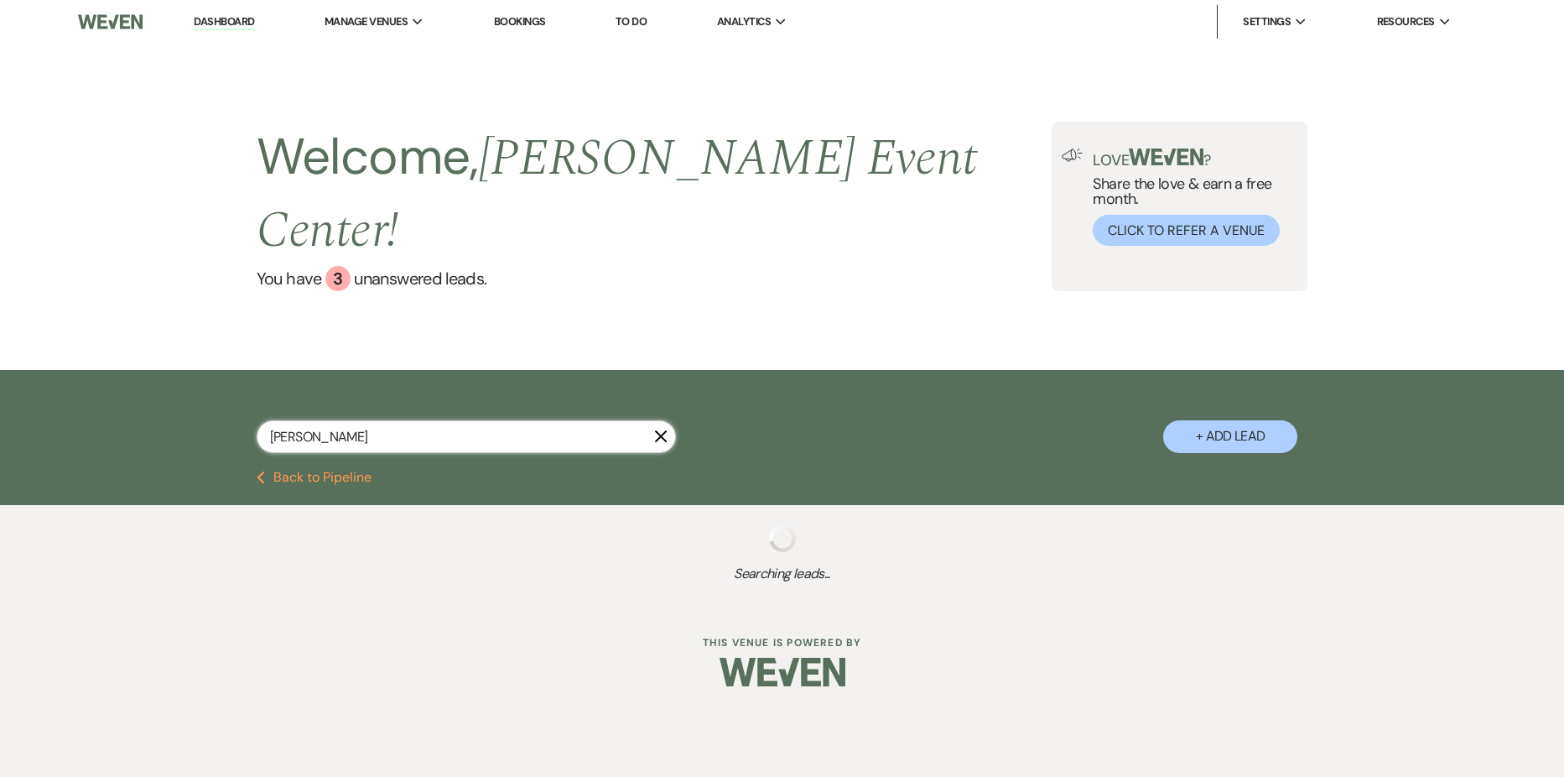
select select "1"
select select "8"
select select "4"
select select "8"
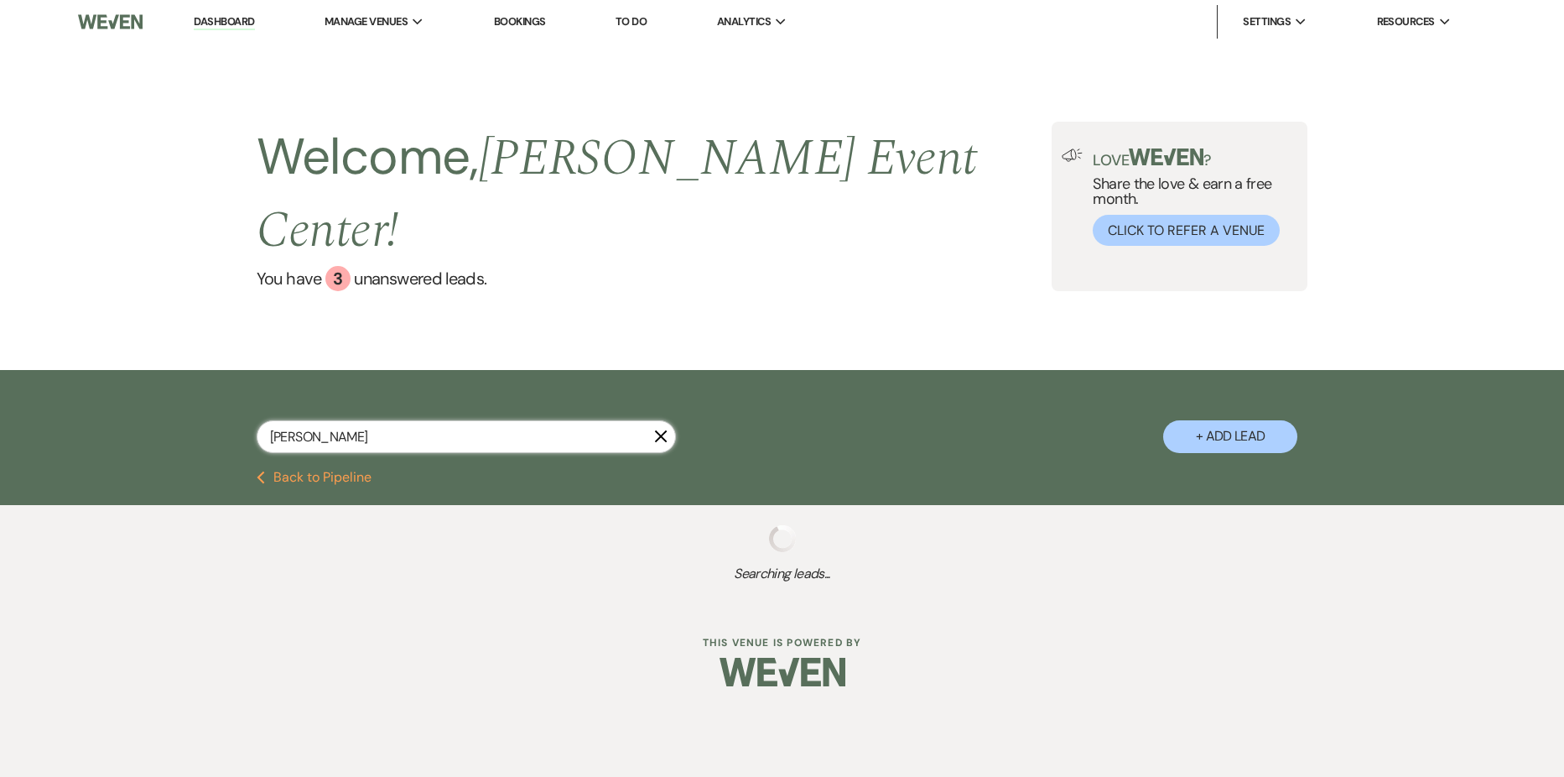
select select "8"
select select "6"
select select "8"
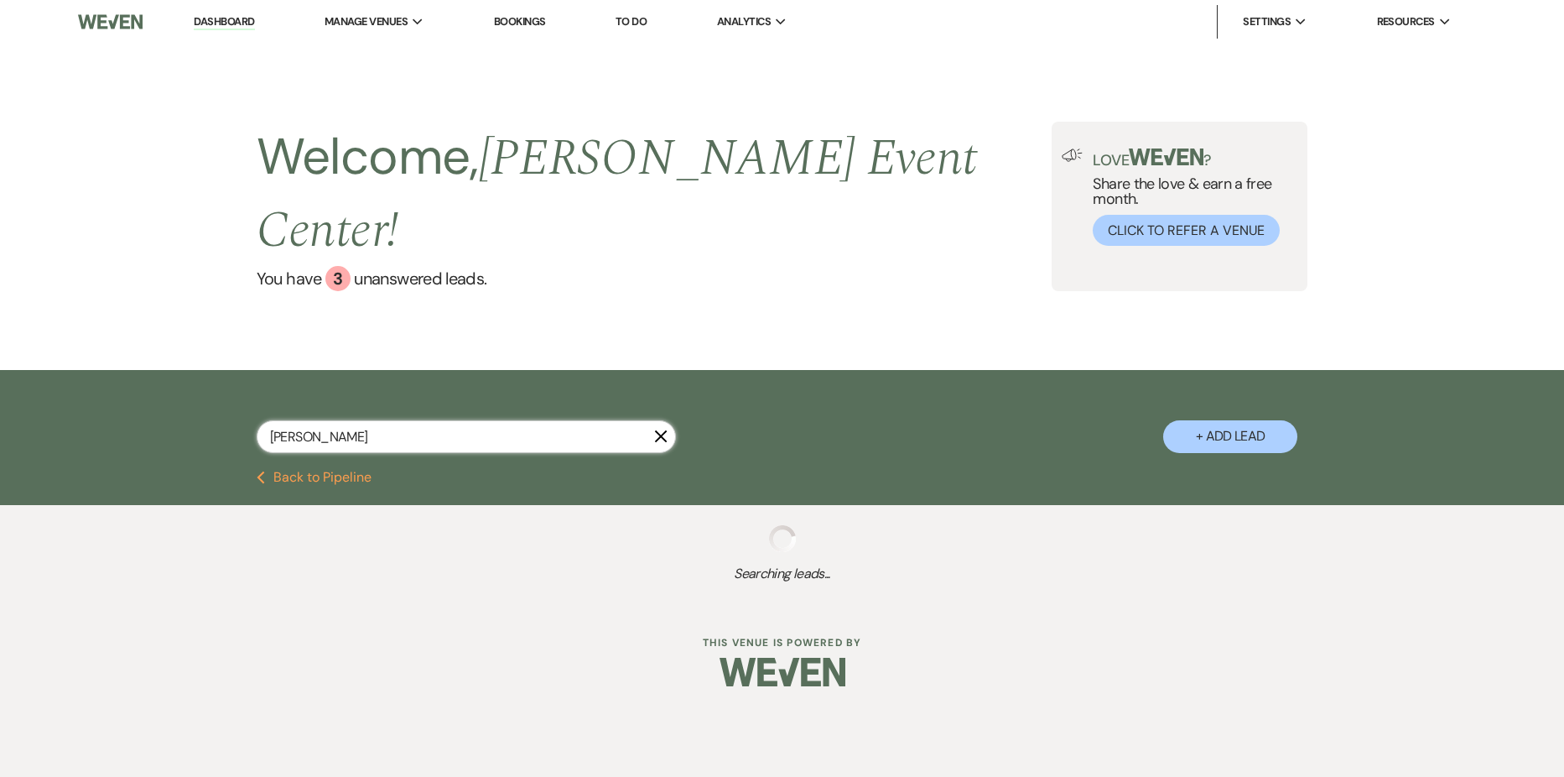
select select "6"
select select "2"
select select "5"
select select "8"
select select "6"
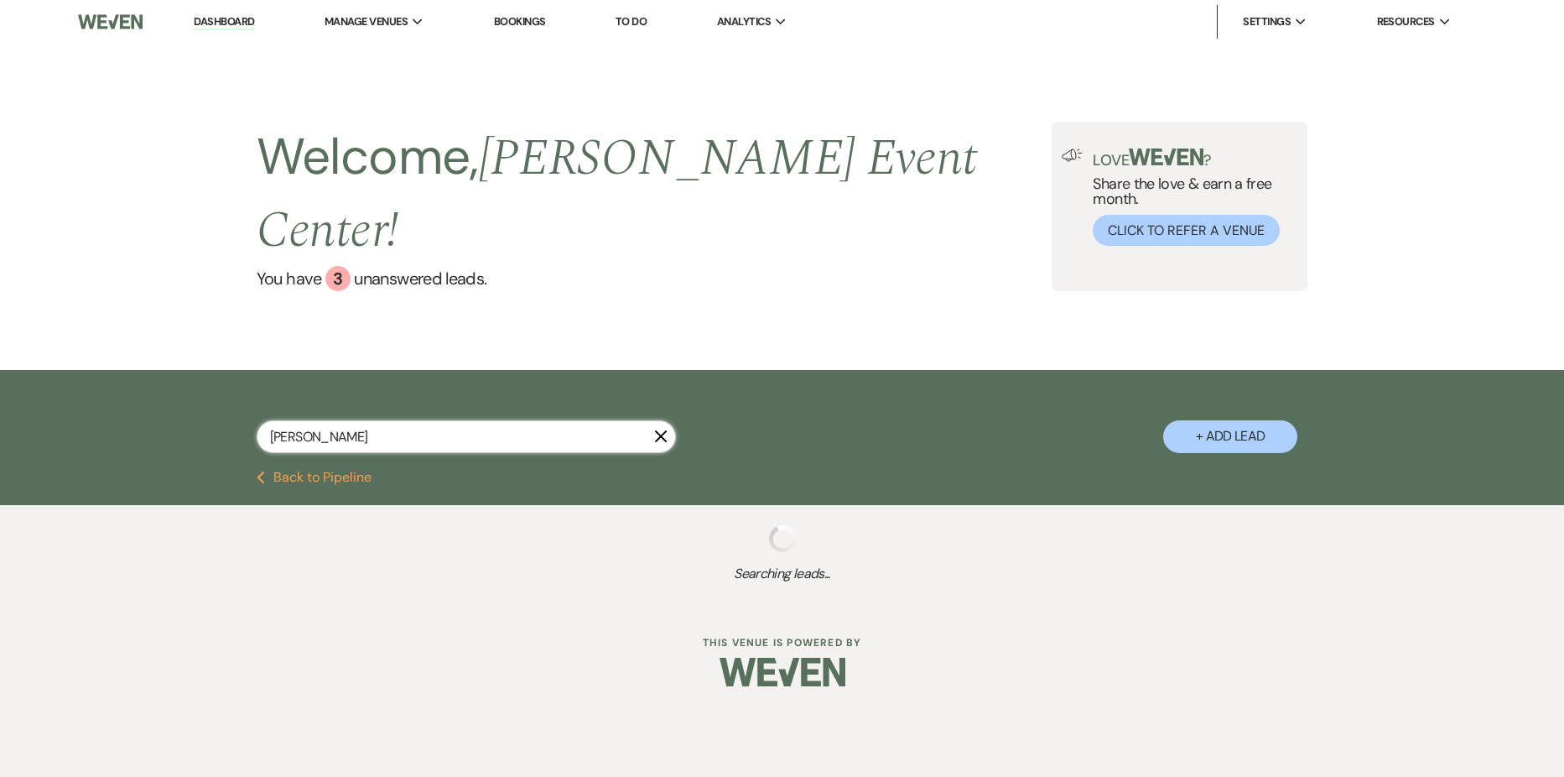
select select "8"
select select "6"
select select "8"
select select "6"
select select "5"
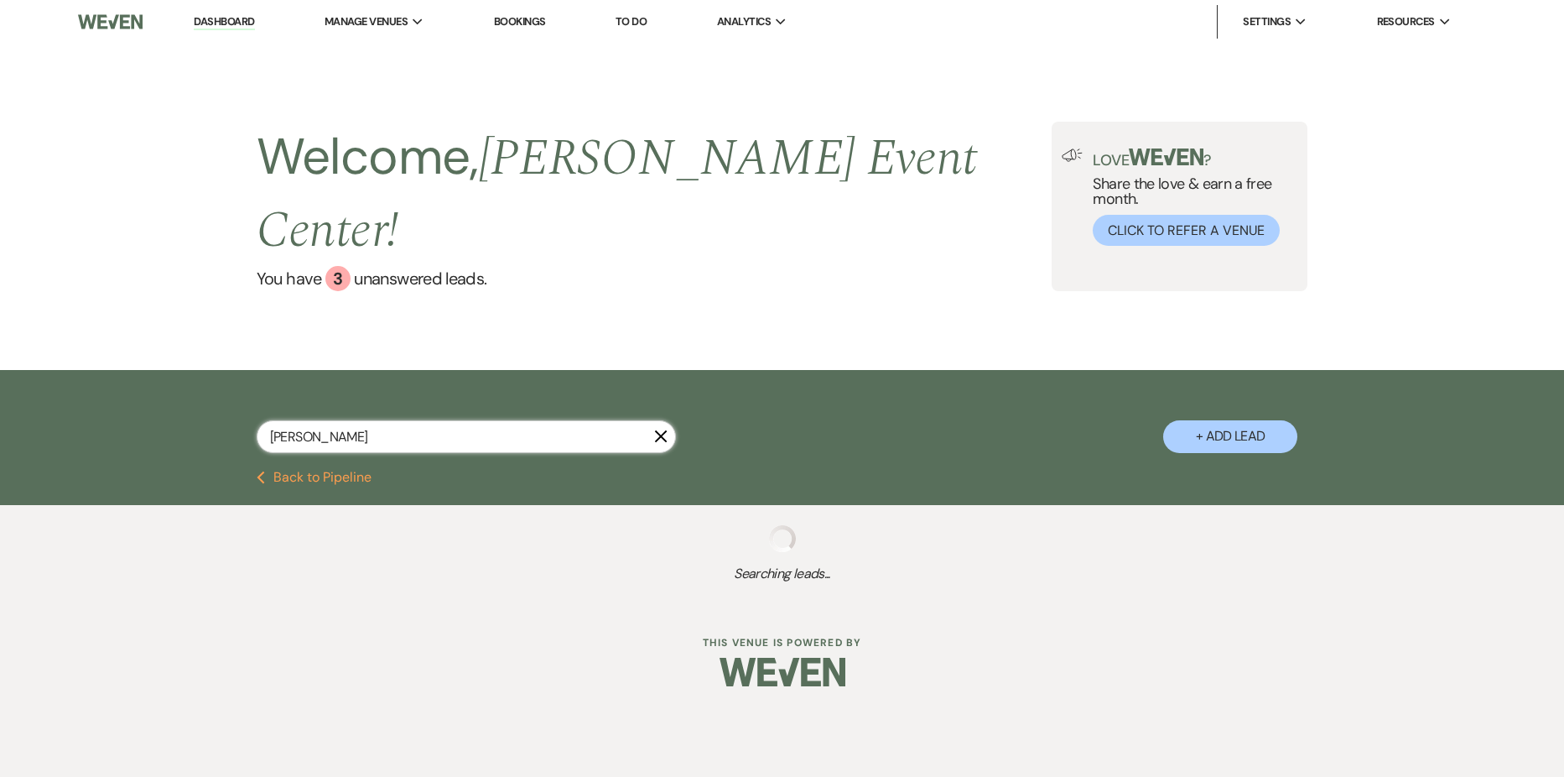
select select "8"
select select "4"
select select "2"
select select "8"
select select "1"
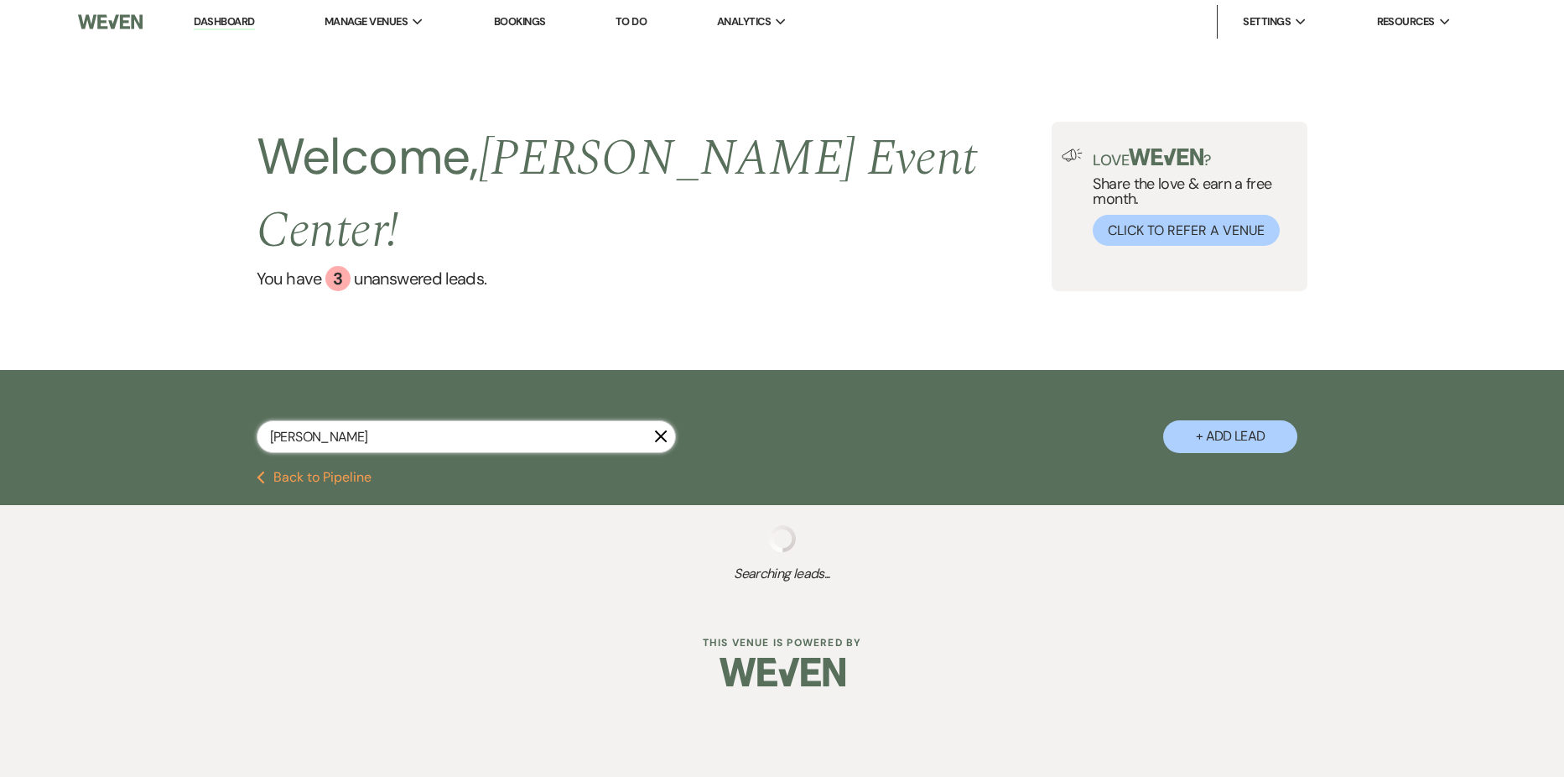
select select "8"
select select "6"
select select "8"
select select "4"
select select "8"
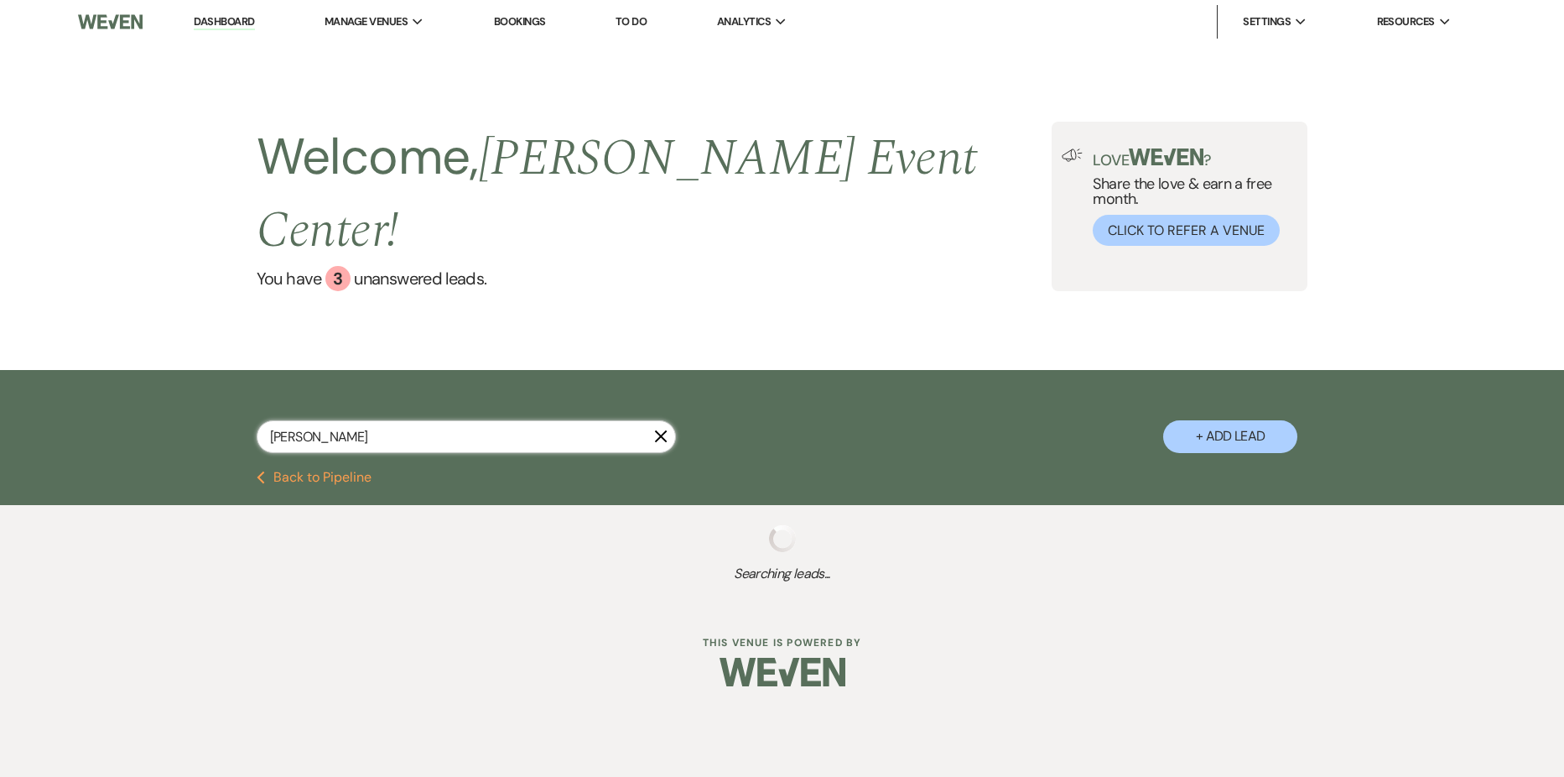
select select "1"
select select "4"
select select "5"
select select "4"
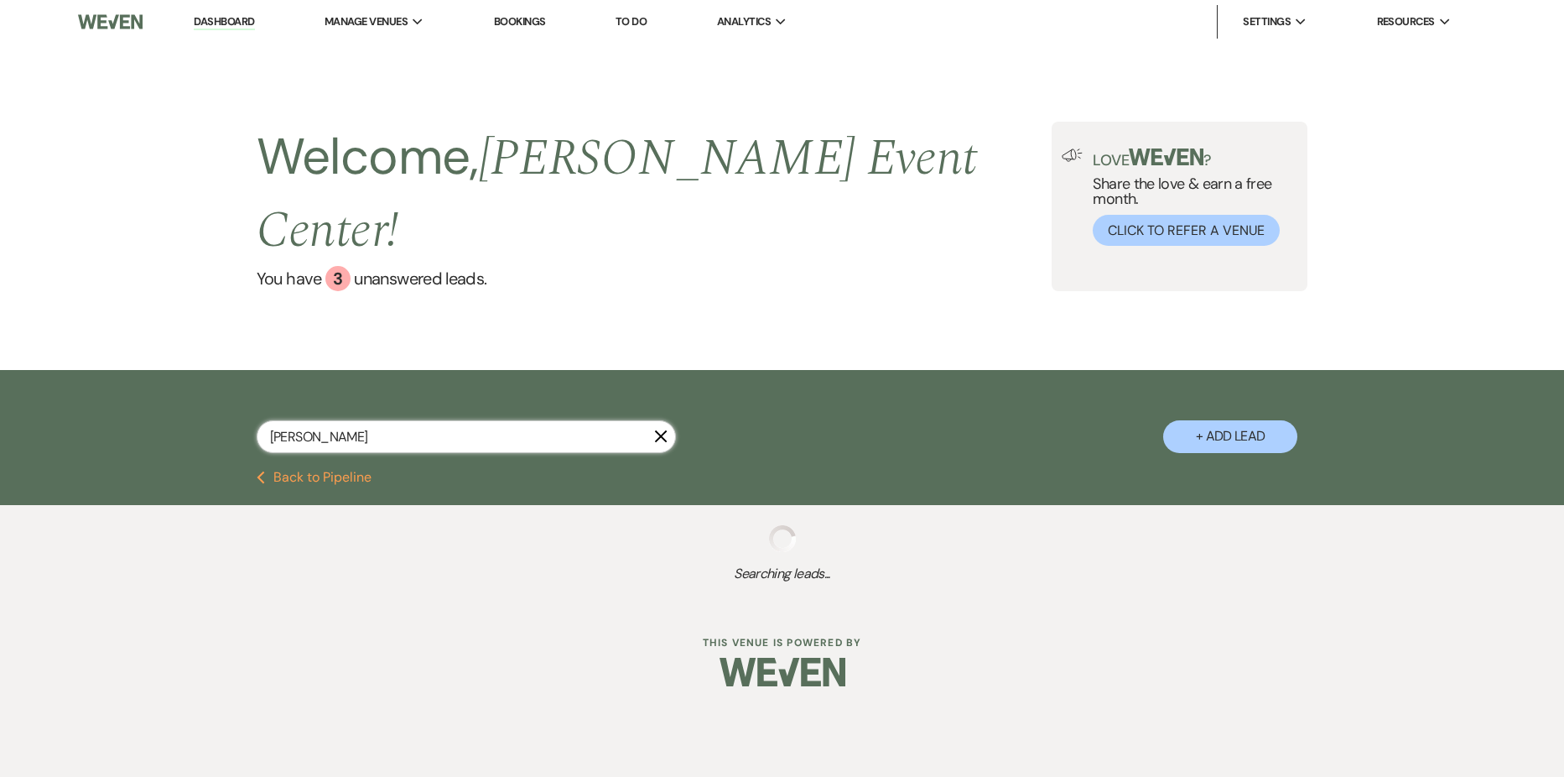
select select "5"
select select "8"
select select "7"
select select "8"
select select "4"
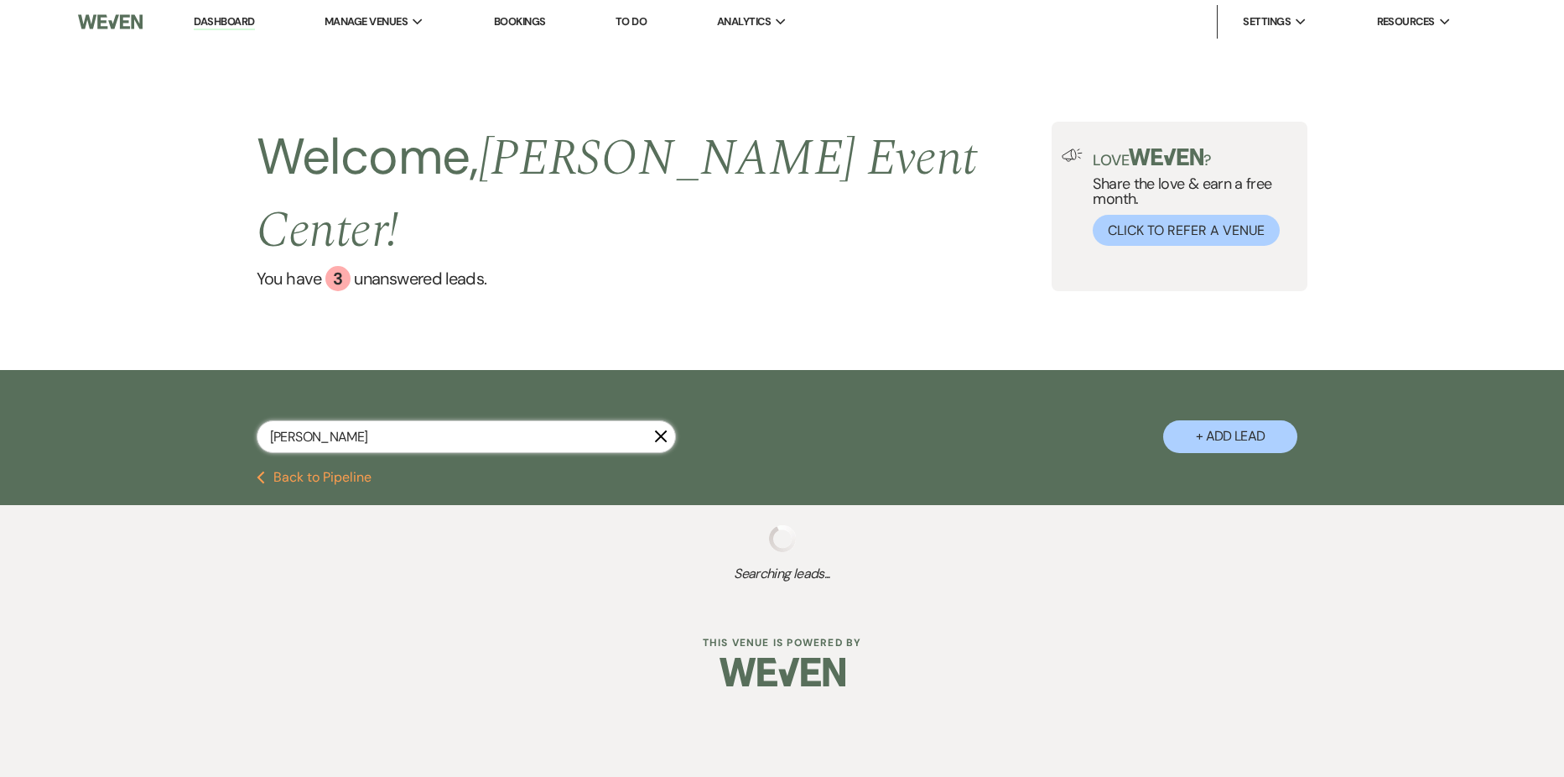
select select "8"
select select "5"
select select "8"
select select "5"
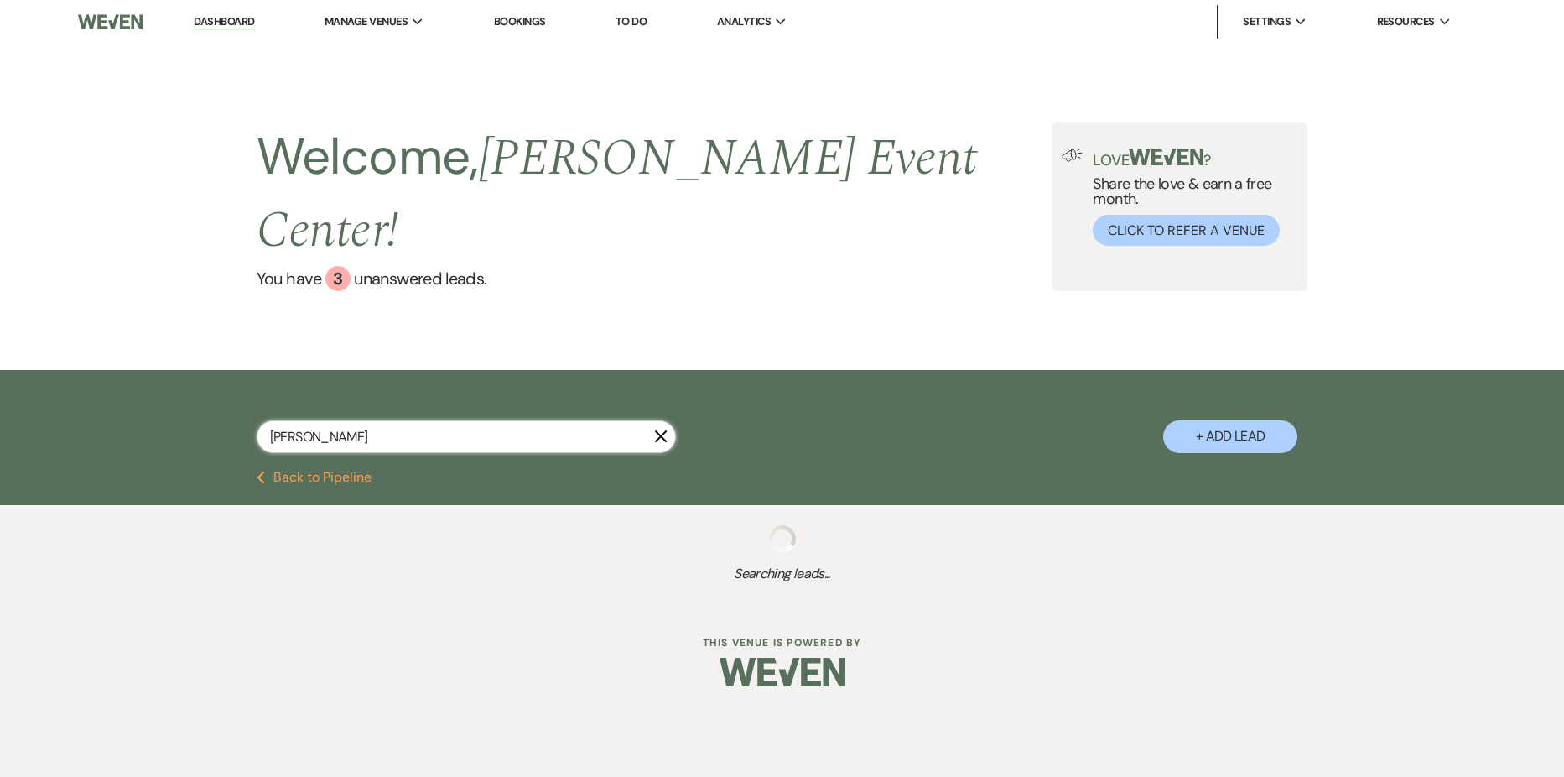
select select "8"
select select "6"
select select "8"
select select "1"
select select "8"
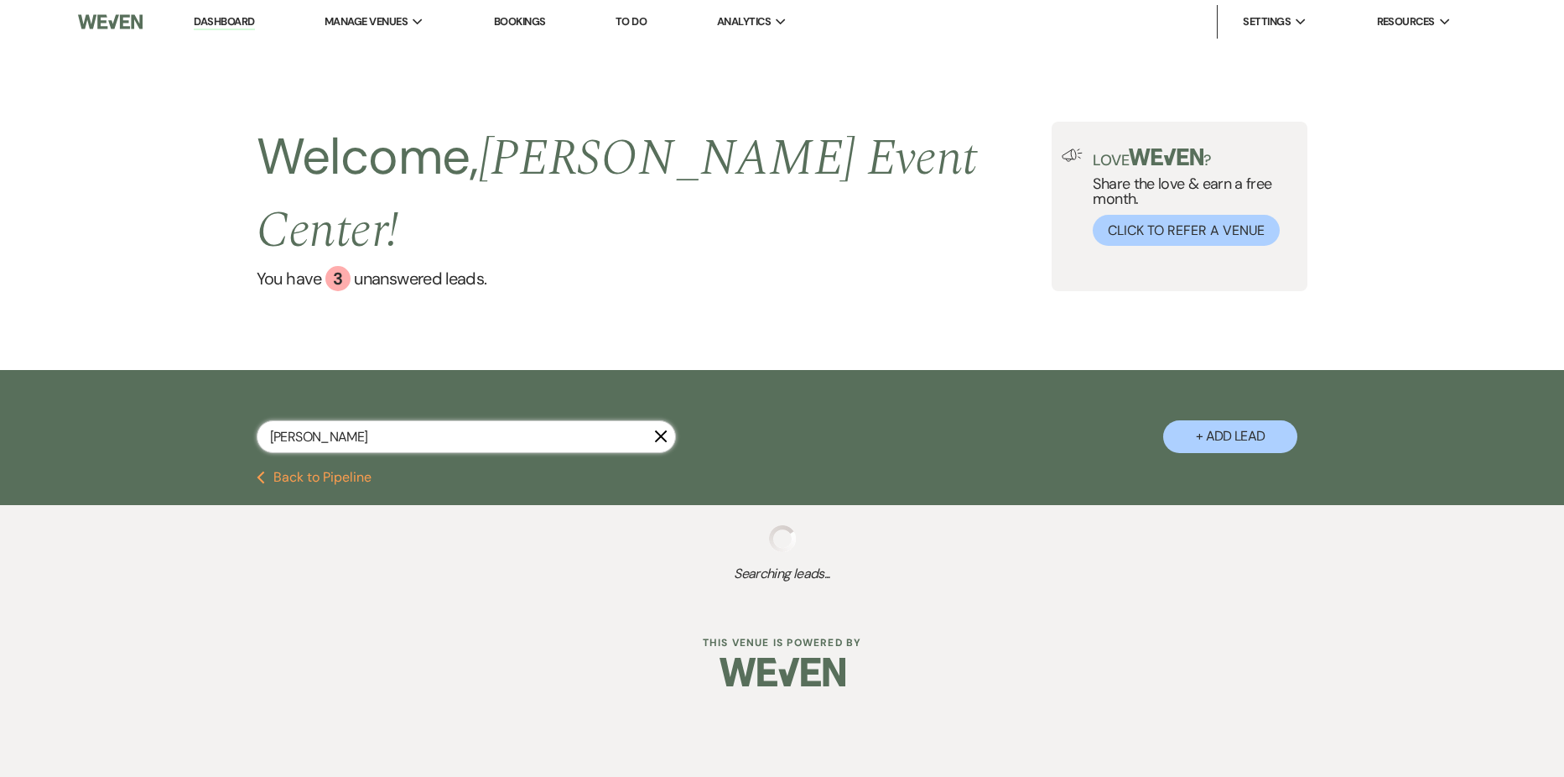
select select "7"
select select "8"
select select "7"
select select "8"
select select "1"
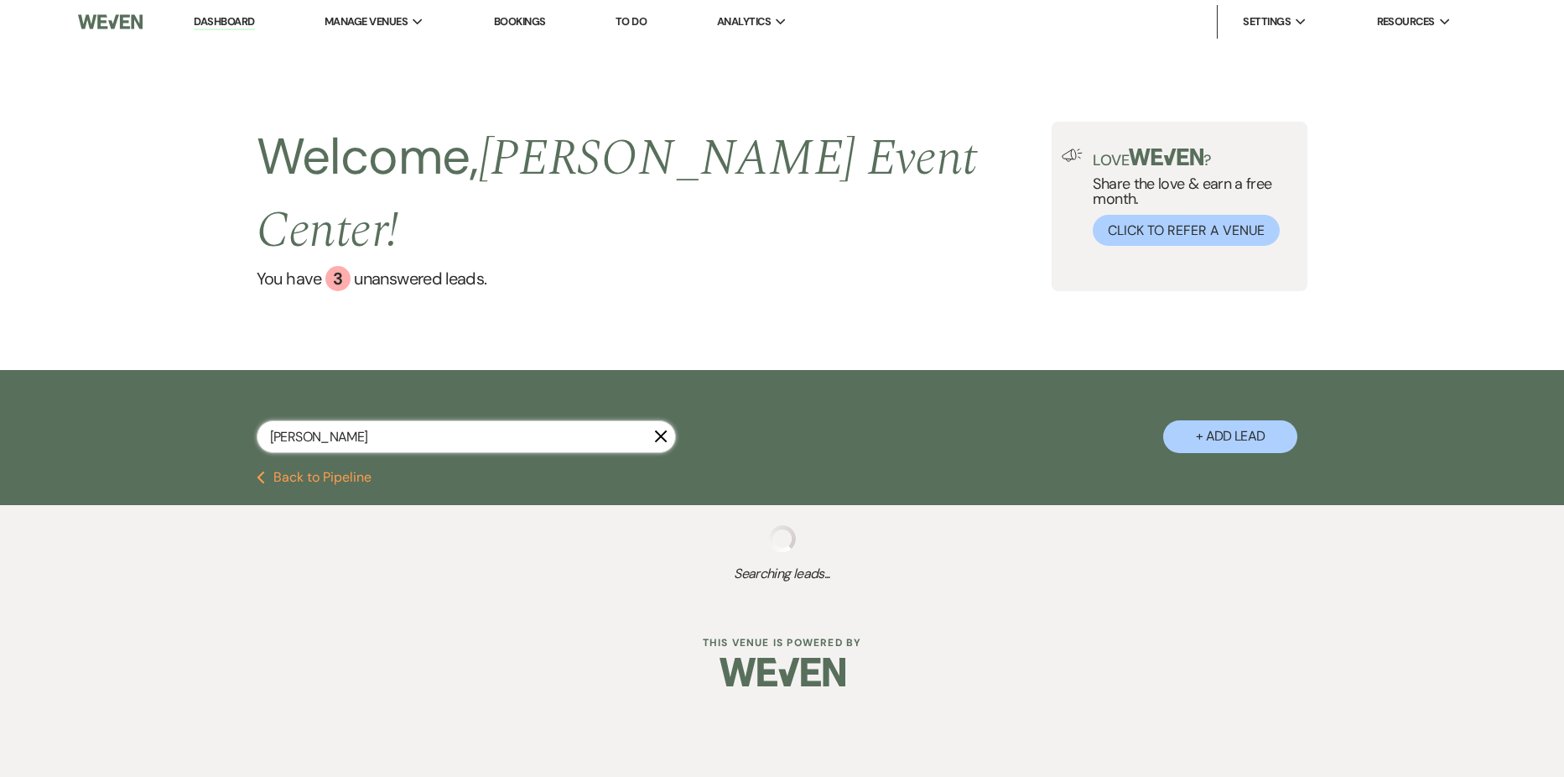
select select "8"
select select "7"
select select "8"
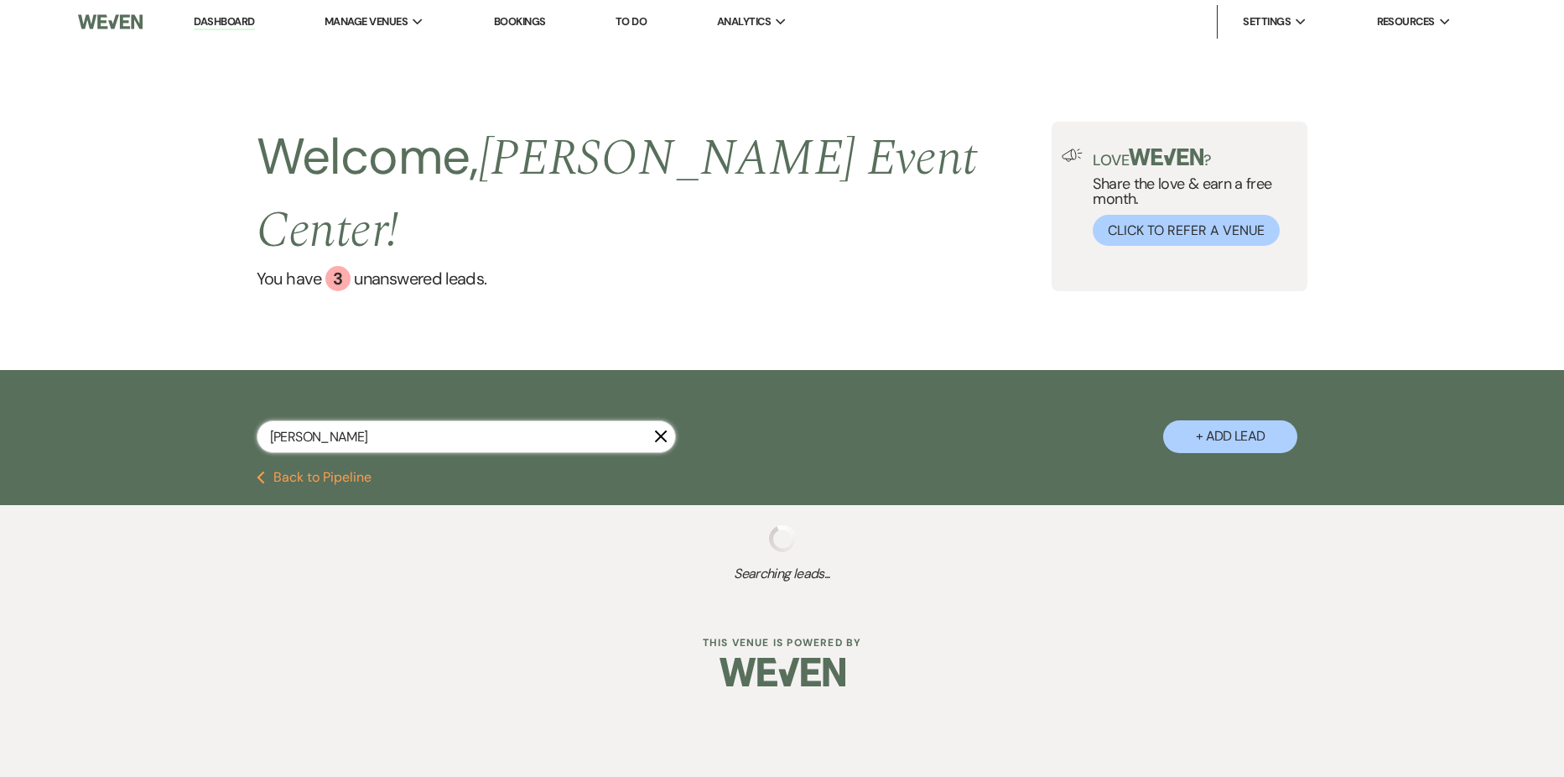
select select "4"
select select "8"
select select "5"
select select "2"
select select "8"
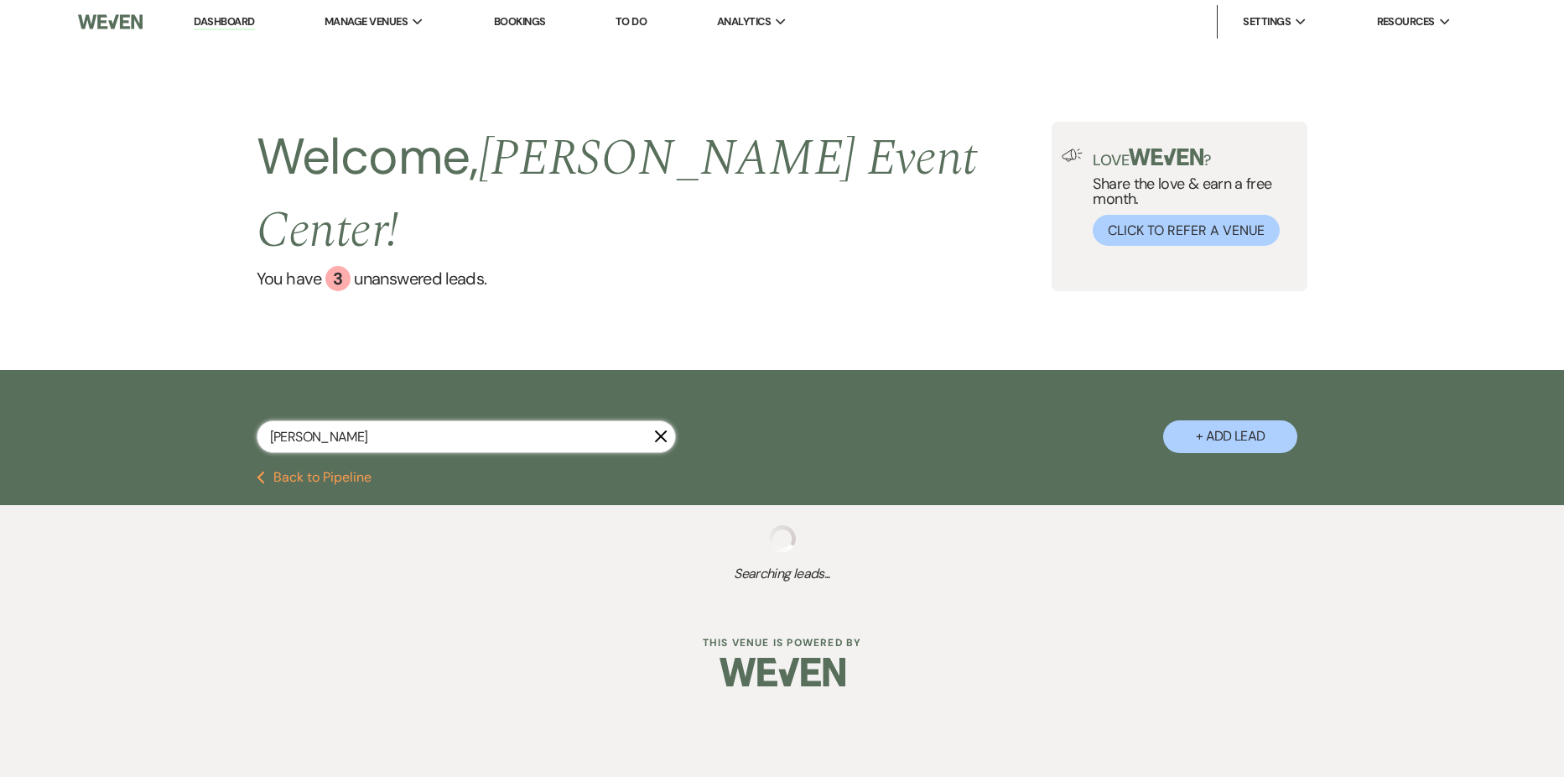
select select "4"
select select "8"
select select "7"
select select "8"
select select "7"
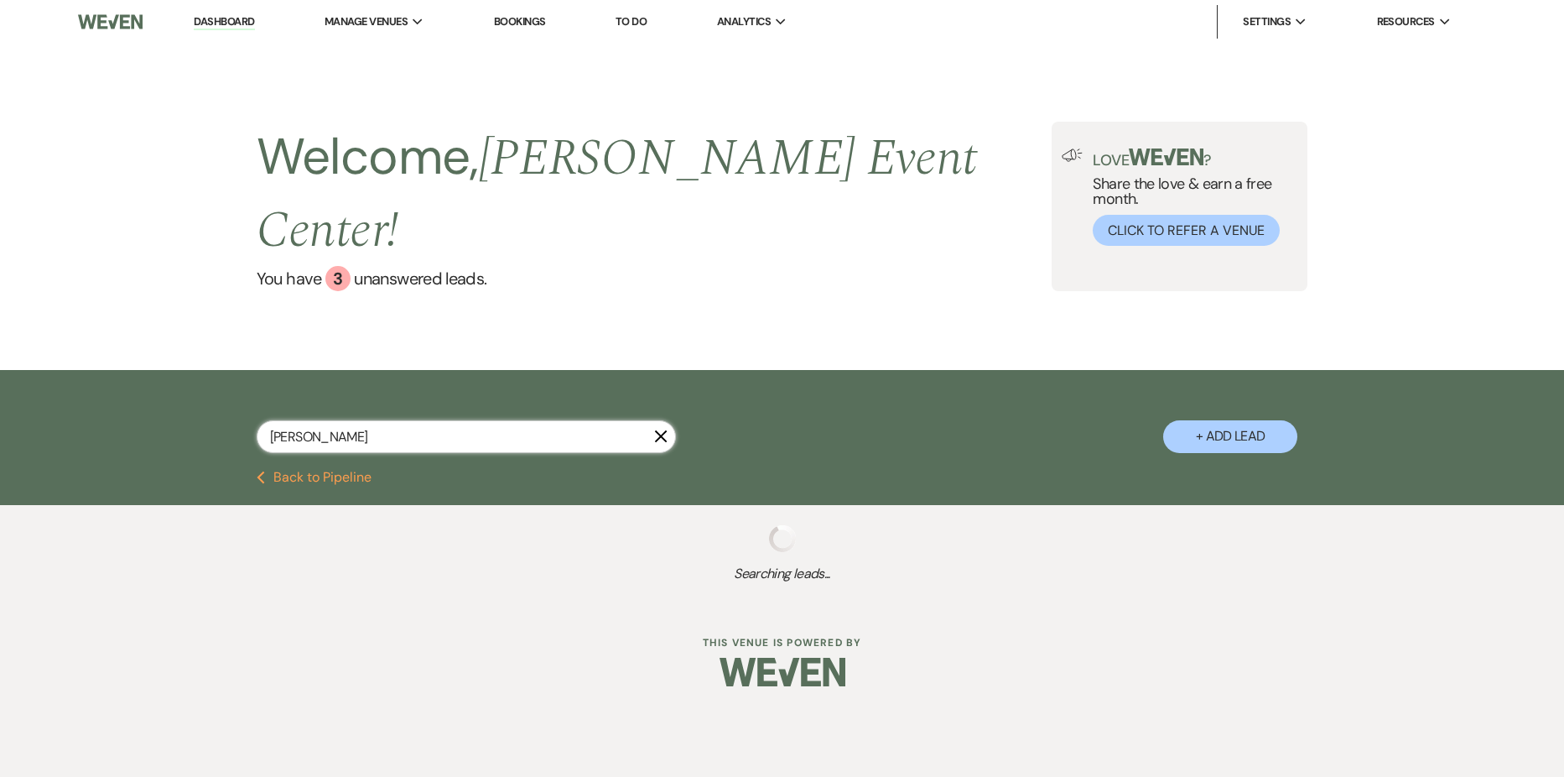
select select "5"
select select "2"
select select "8"
select select "5"
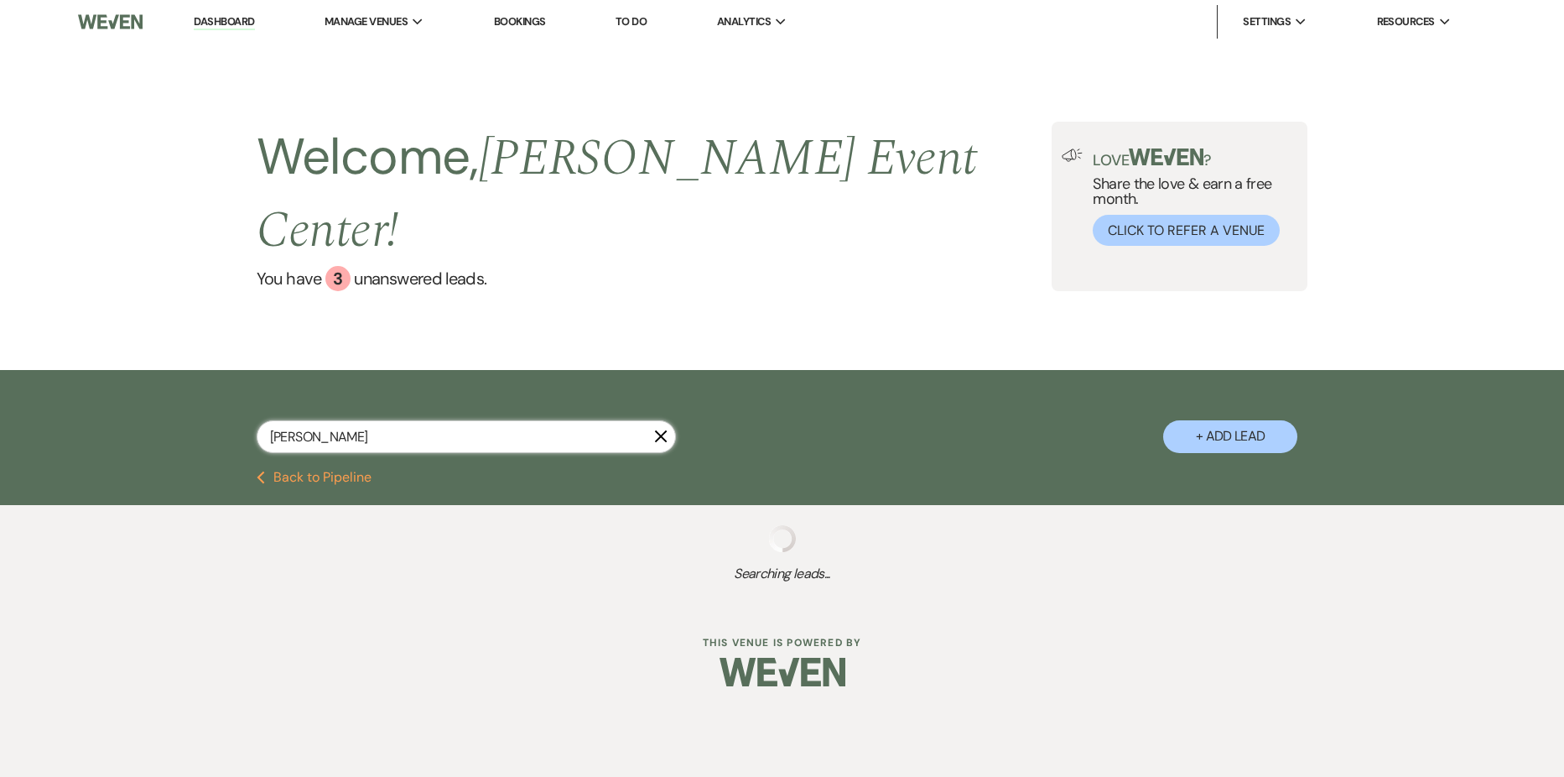
select select "8"
select select "1"
select select "8"
select select "4"
select select "8"
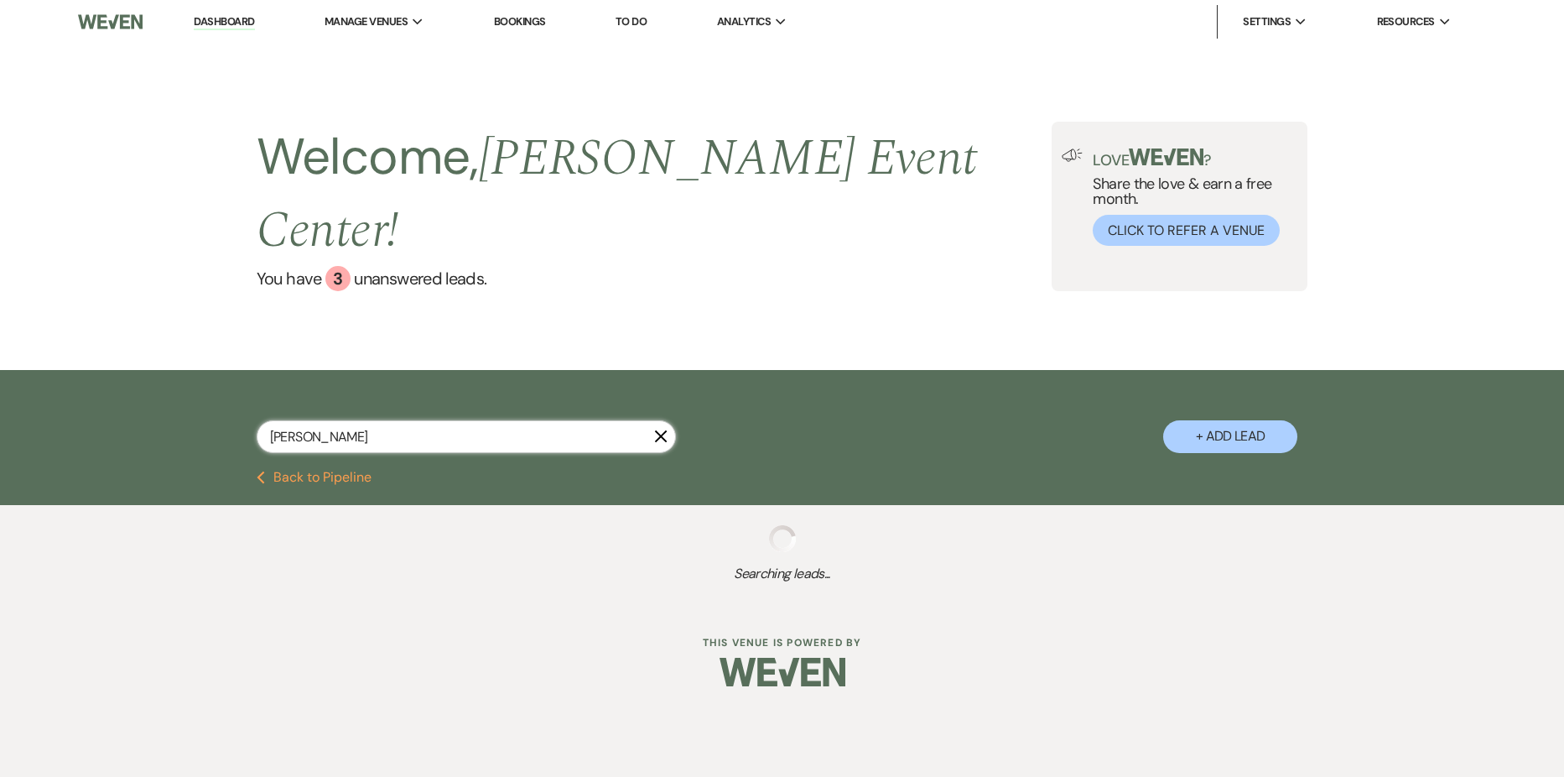
select select "11"
select select "8"
select select "4"
select select "8"
select select "1"
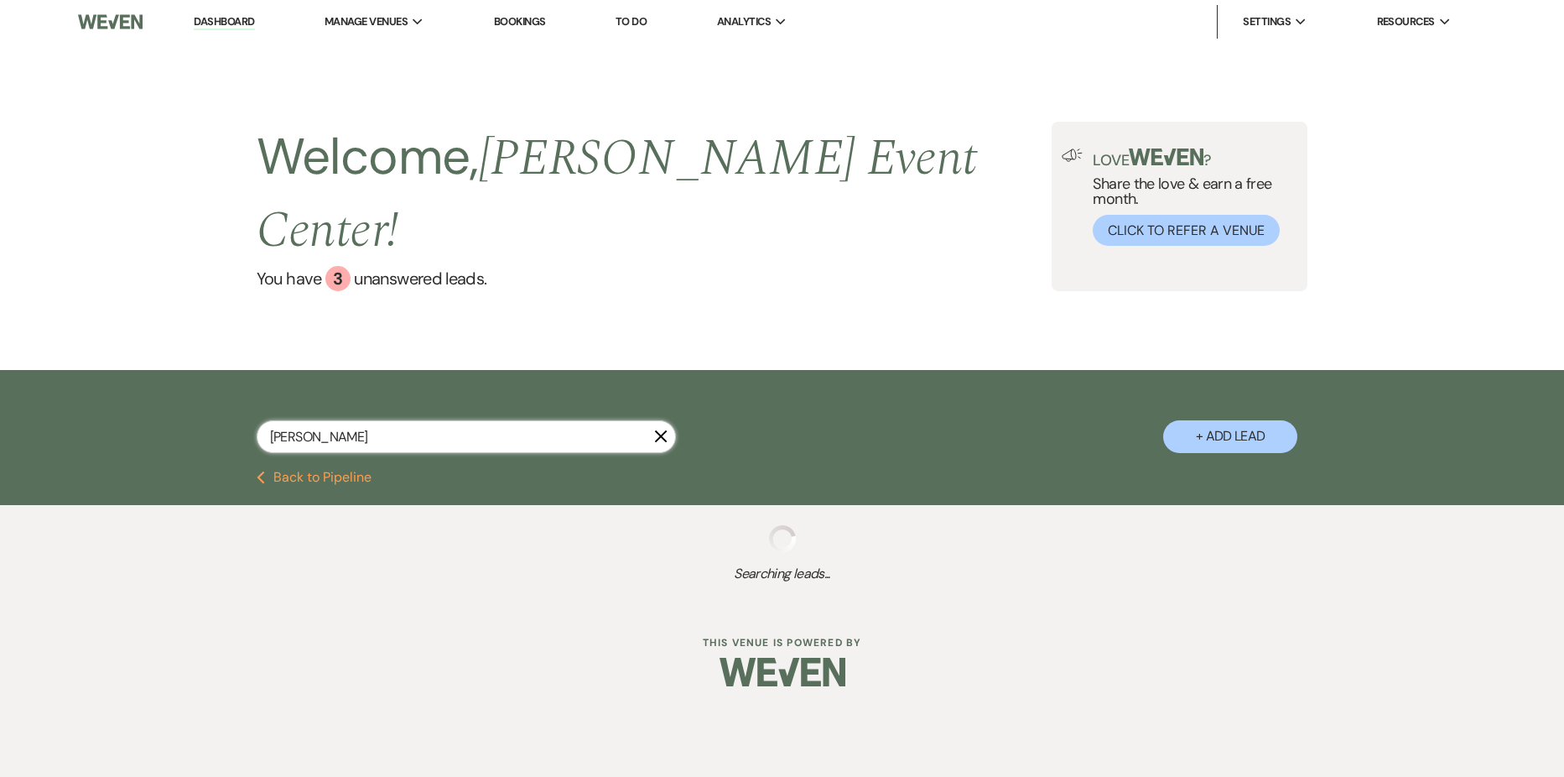
select select "8"
select select "7"
select select "2"
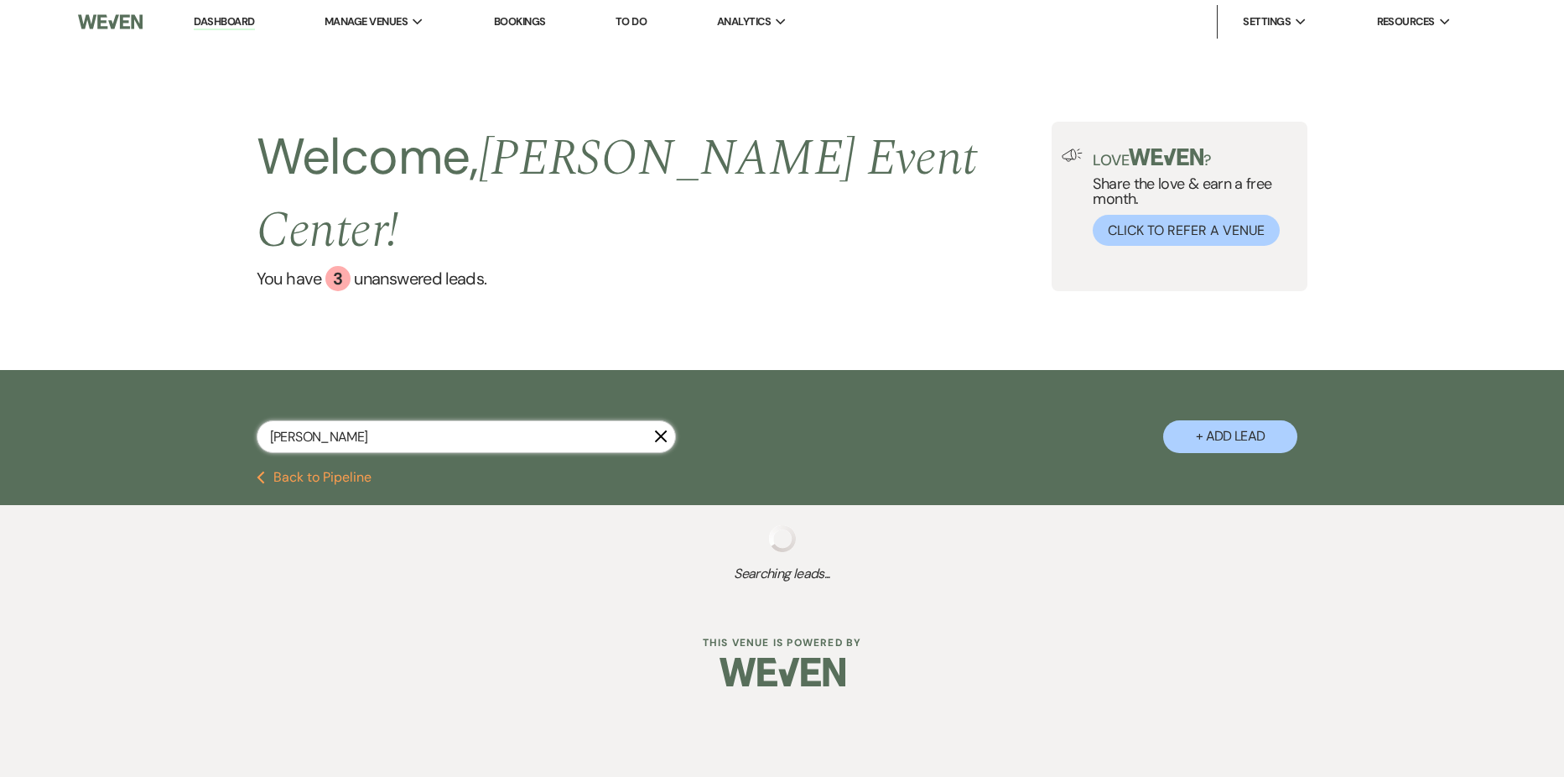
select select "8"
select select "1"
select select "8"
select select "4"
select select "8"
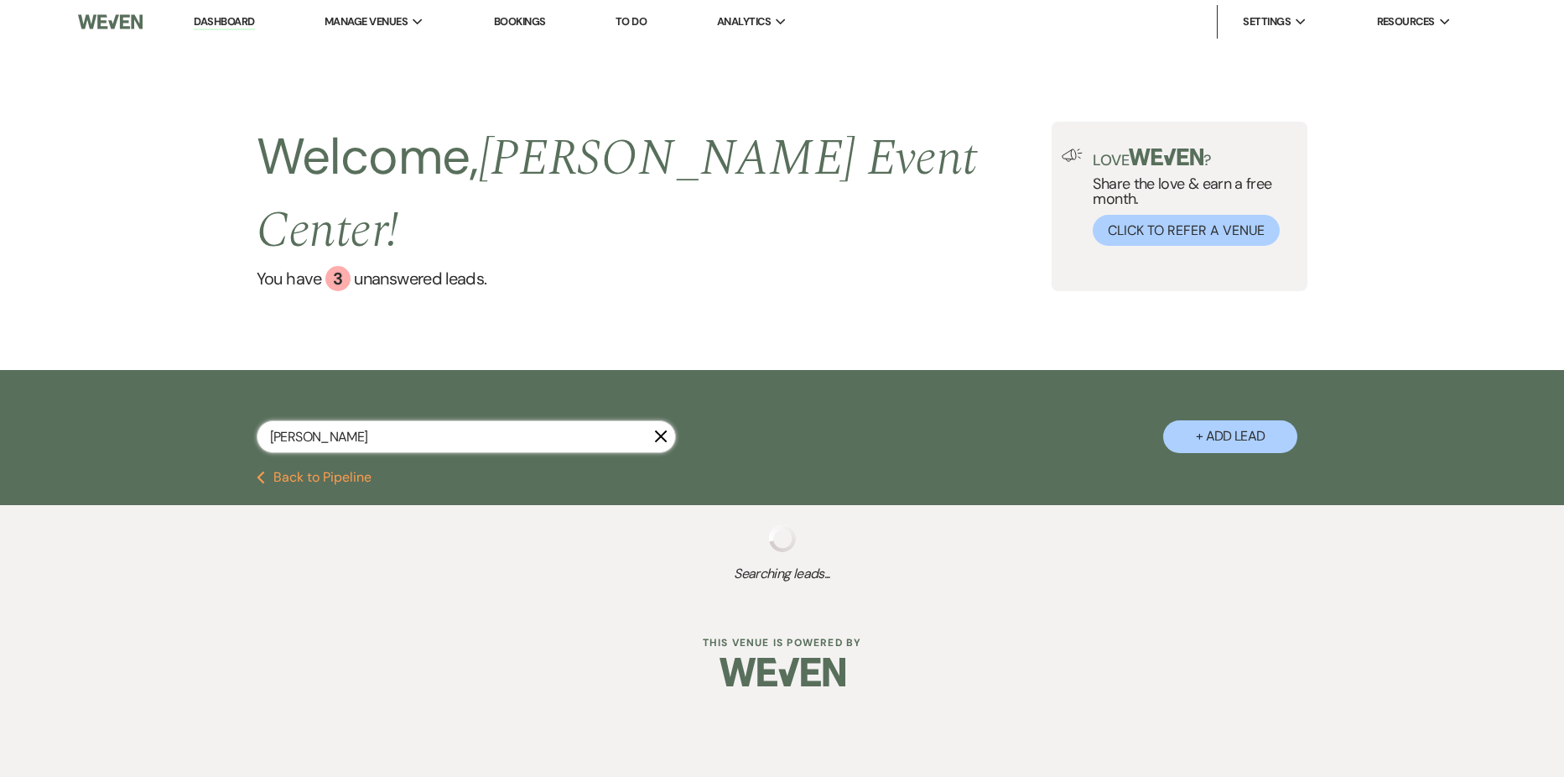
select select "7"
select select "8"
select select "6"
select select "8"
select select "2"
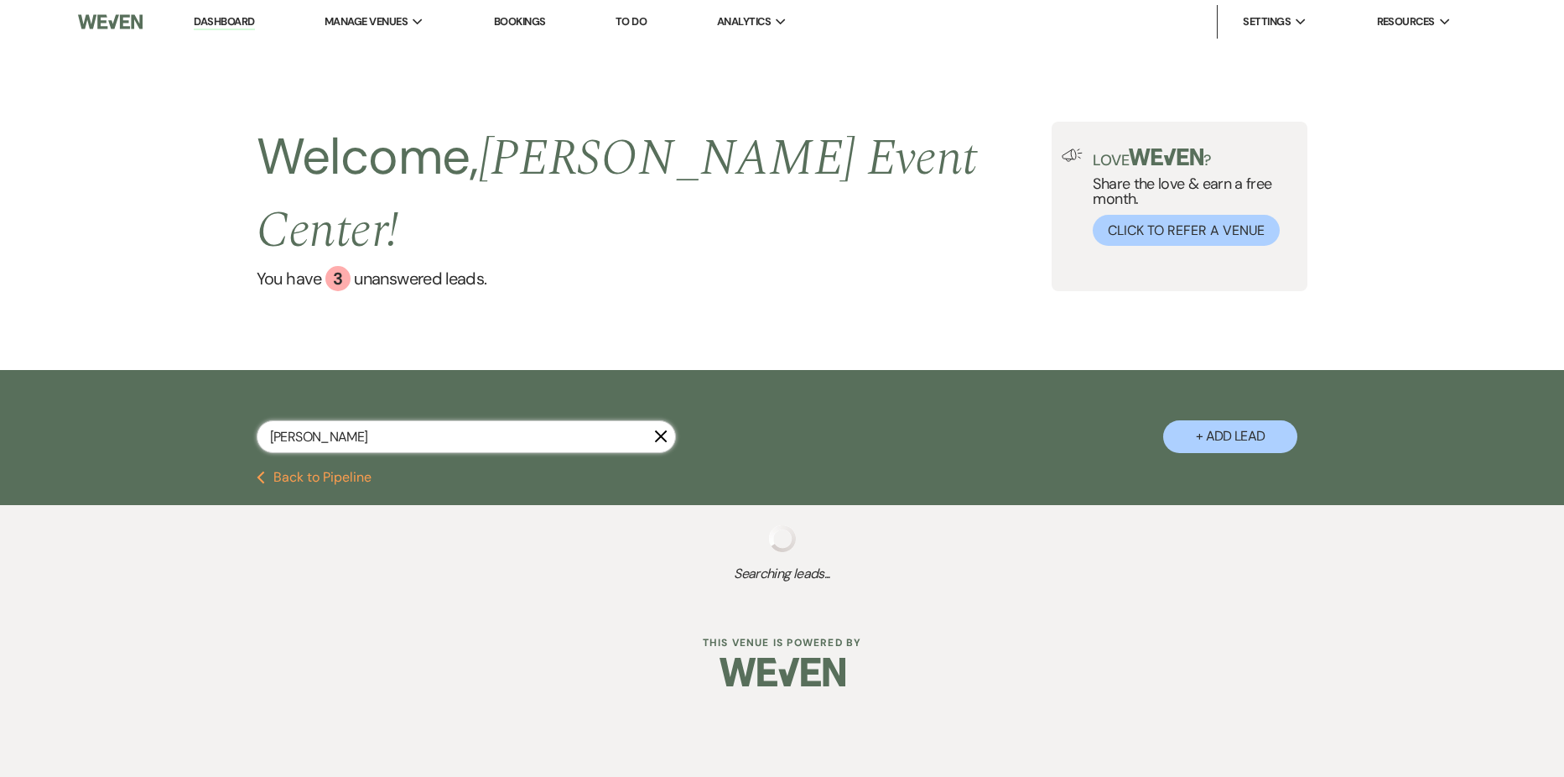
select select "8"
select select "6"
select select "2"
select select "8"
select select "7"
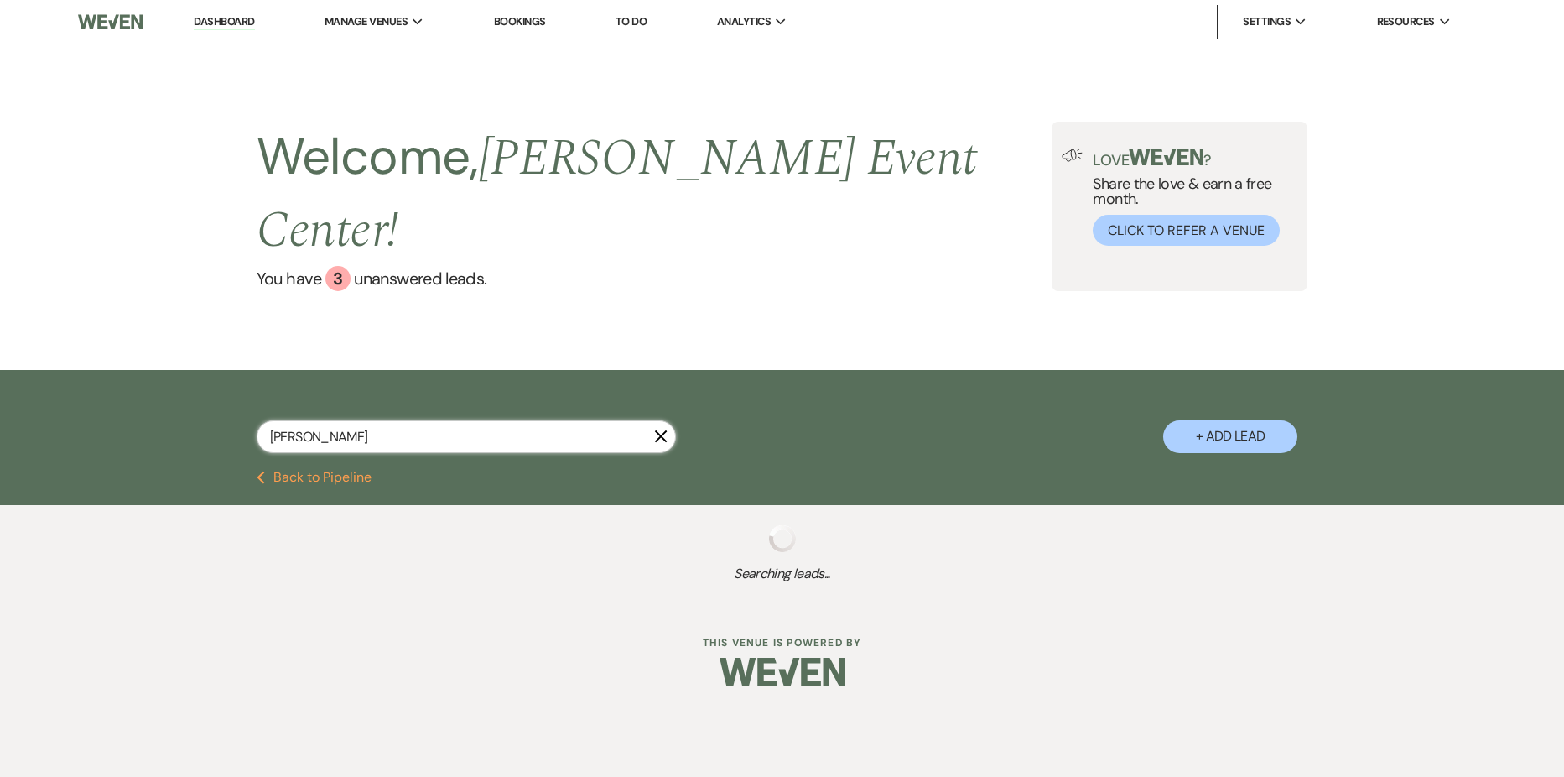
select select "2"
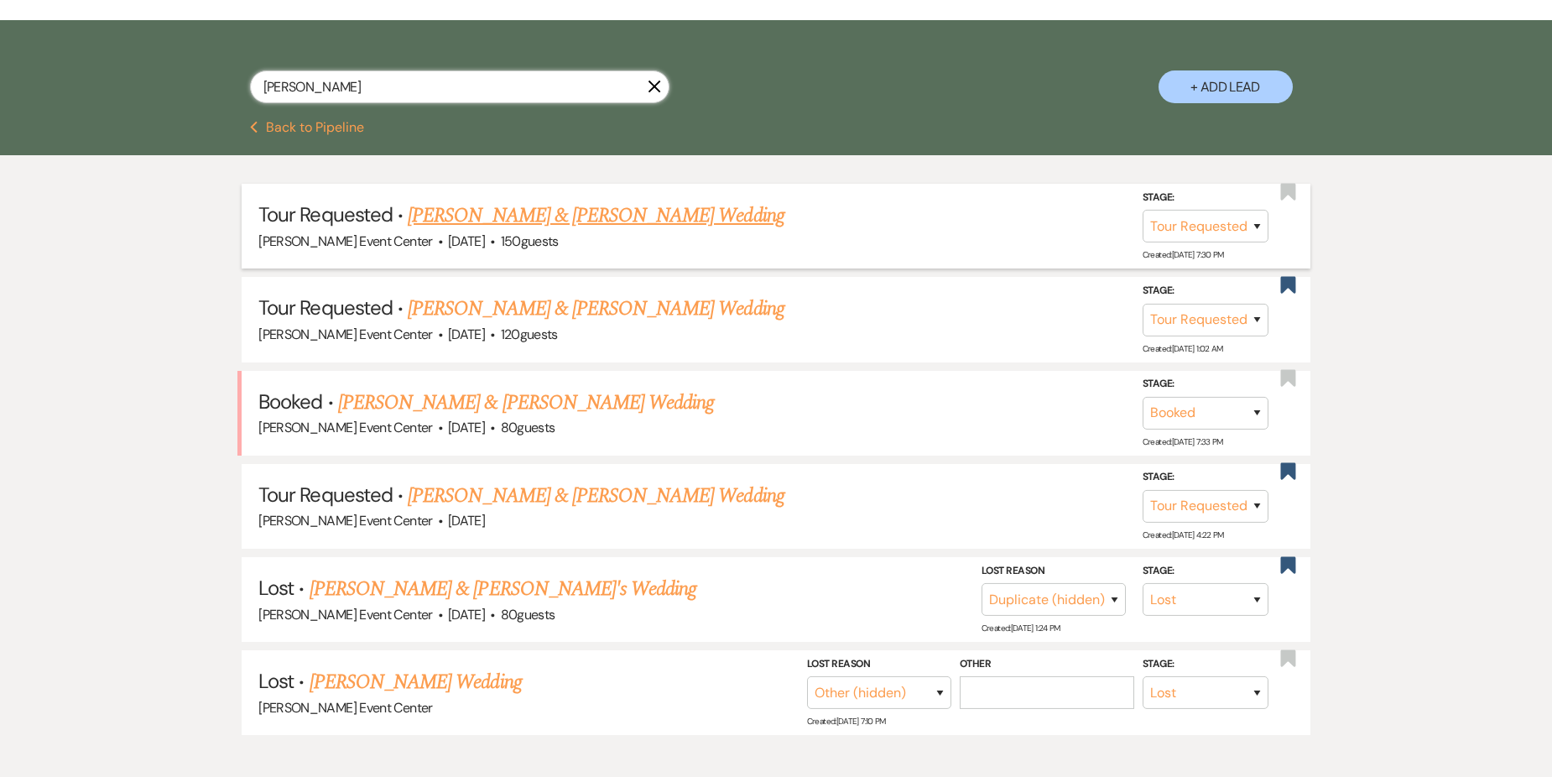
scroll to position [319, 0]
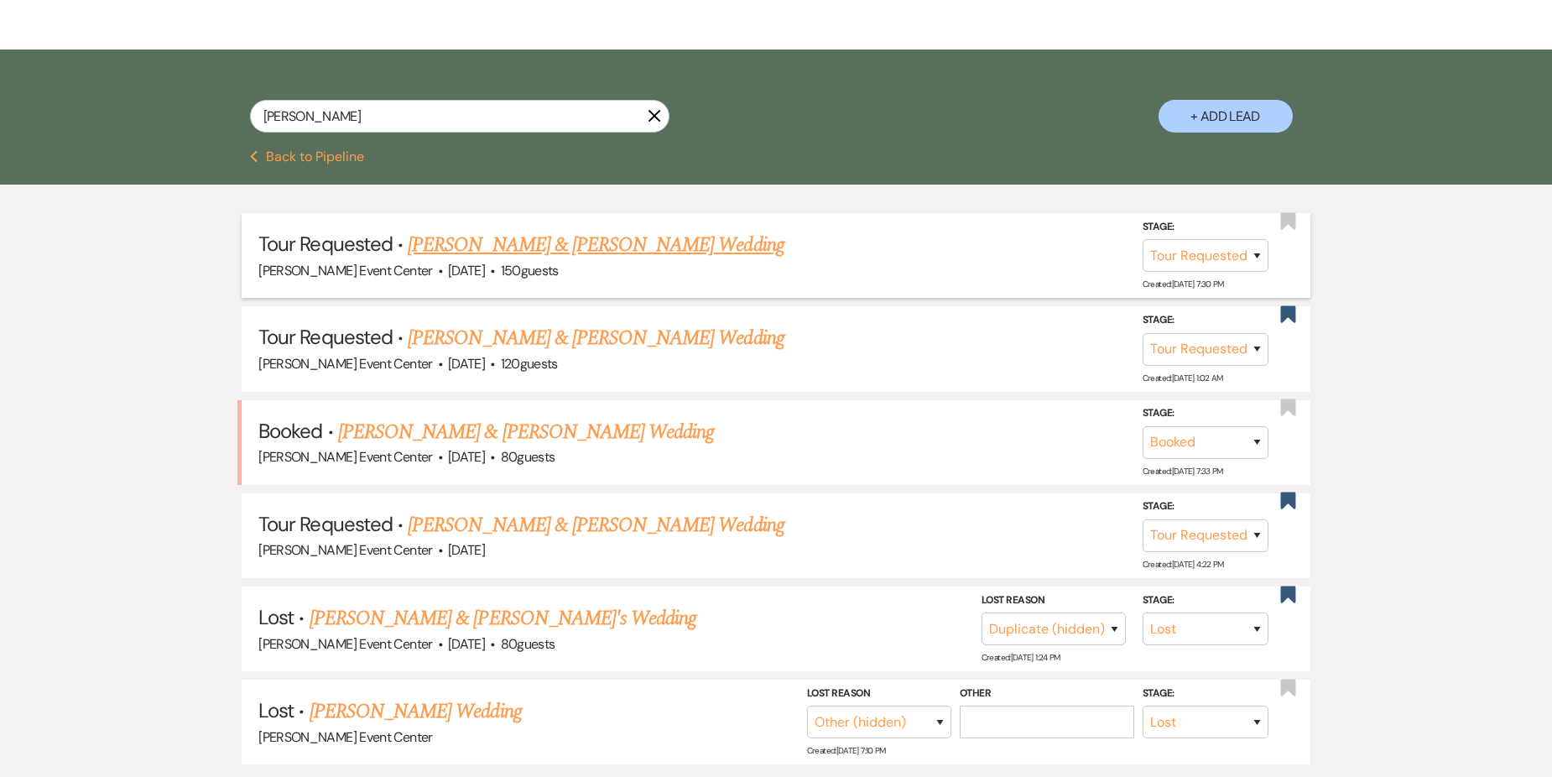
click at [590, 230] on link "[PERSON_NAME] & [PERSON_NAME] Wedding" at bounding box center [596, 245] width 376 height 30
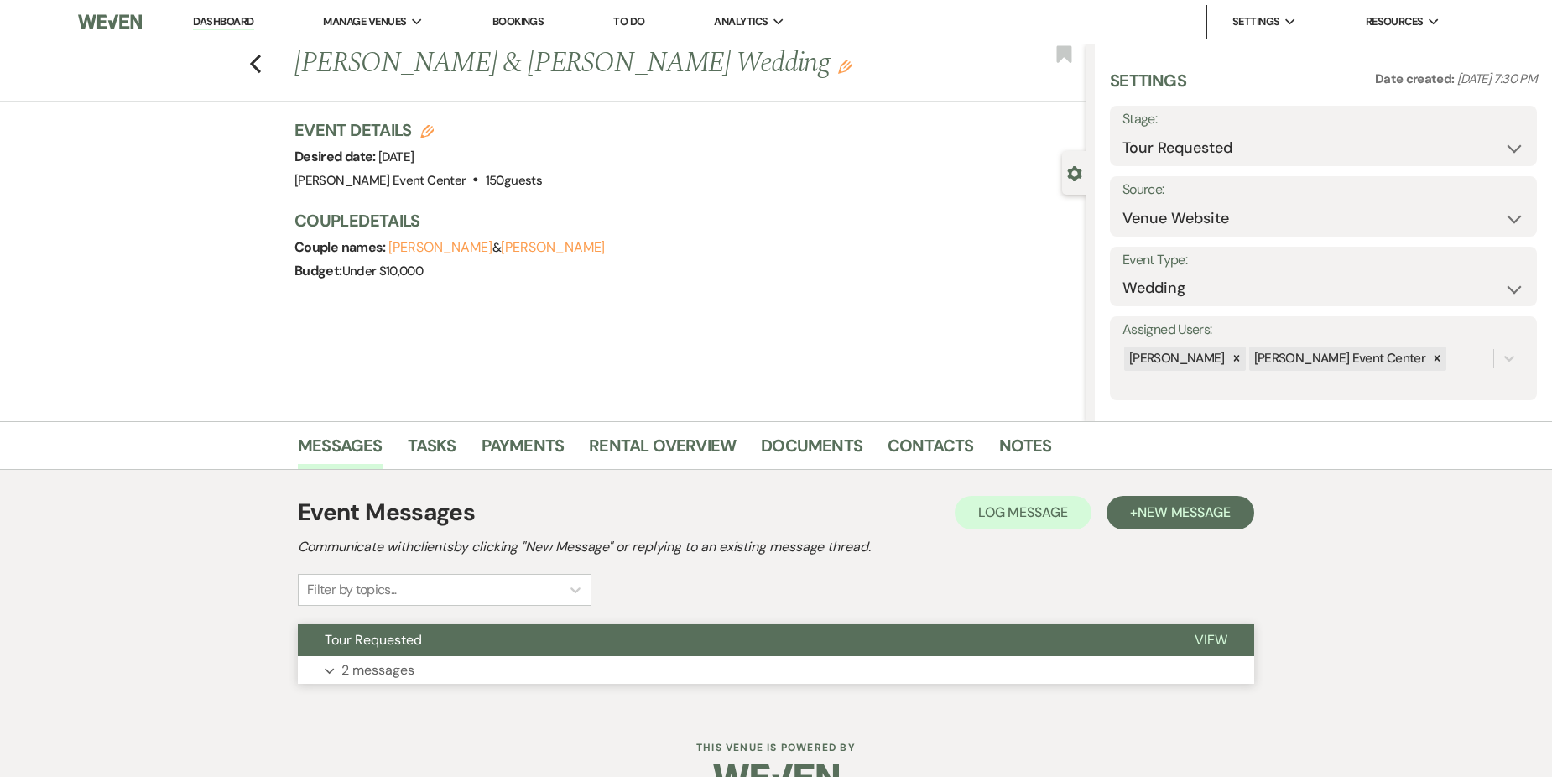
click at [709, 674] on button "Expand 2 messages" at bounding box center [776, 670] width 956 height 29
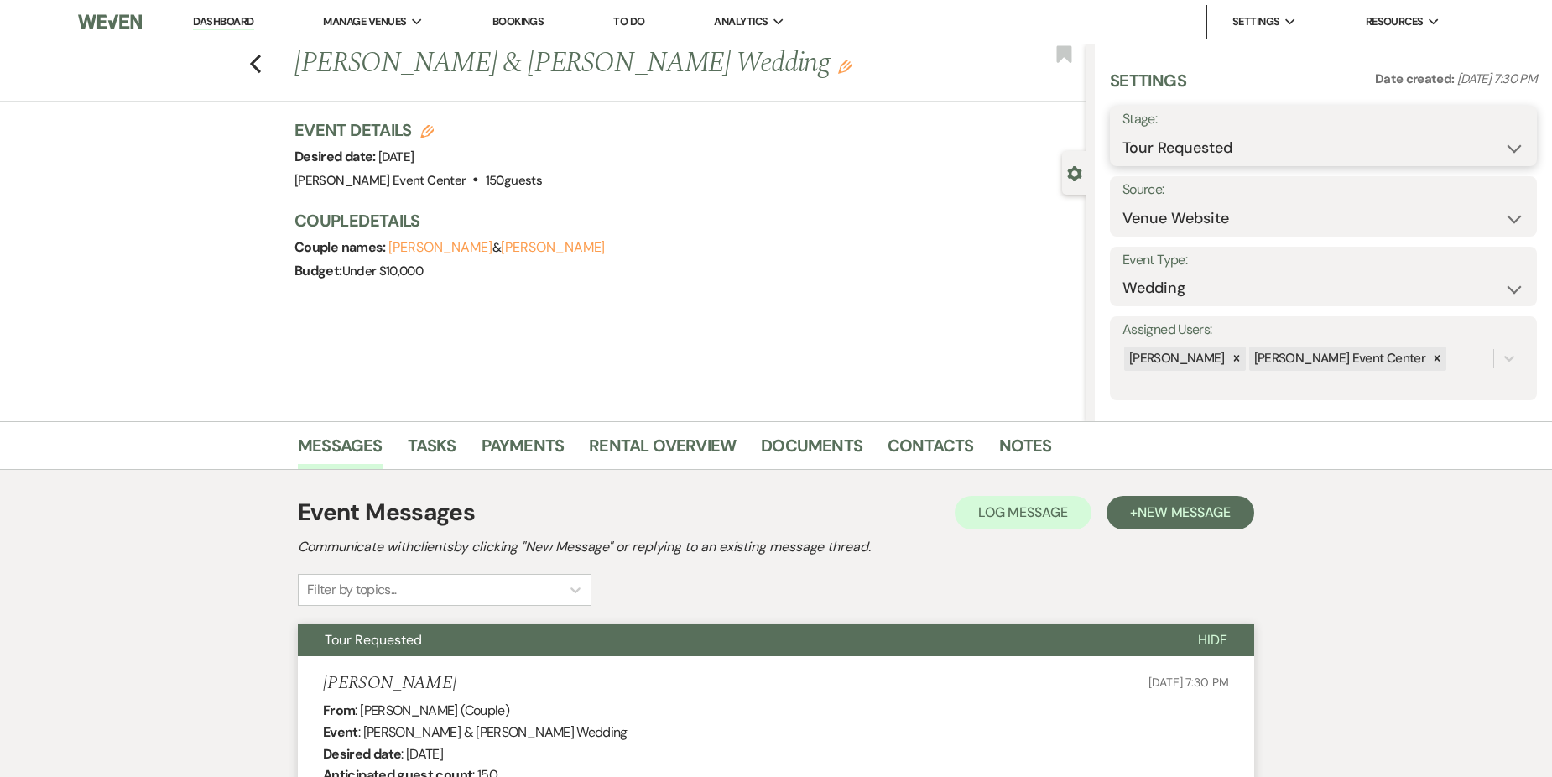
click at [1179, 148] on select "Inquiry Follow Up Tour Requested Tour Confirmed Toured Proposal Sent Booked Lost" at bounding box center [1323, 148] width 402 height 33
click at [1122, 132] on select "Inquiry Follow Up Tour Requested Tour Confirmed Toured Proposal Sent Booked Lost" at bounding box center [1323, 148] width 402 height 33
click at [1463, 129] on button "Save" at bounding box center [1490, 136] width 92 height 34
click at [1027, 450] on link "Notes" at bounding box center [1025, 450] width 53 height 37
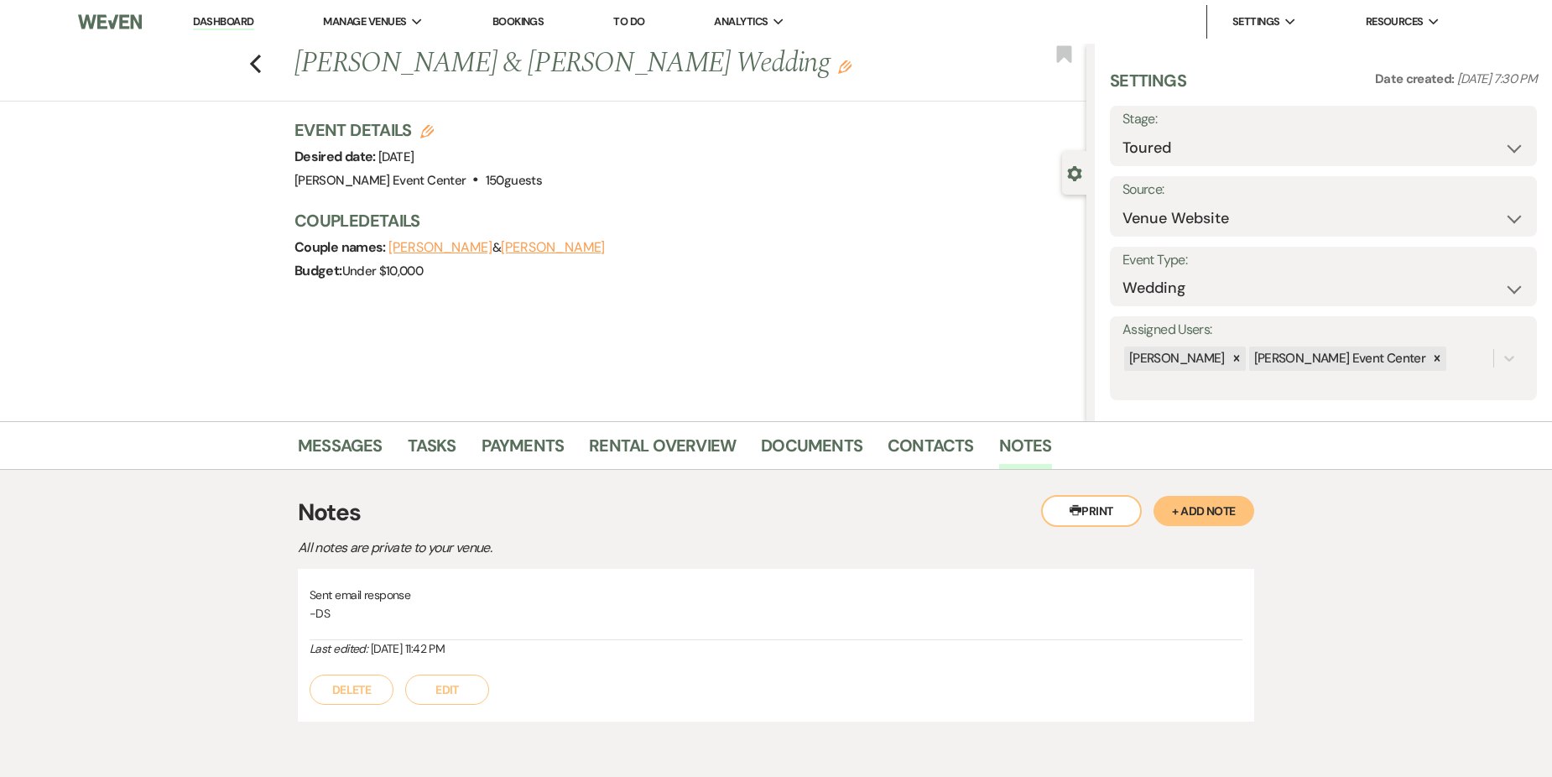
click at [1231, 508] on button "+ Add Note" at bounding box center [1203, 511] width 101 height 30
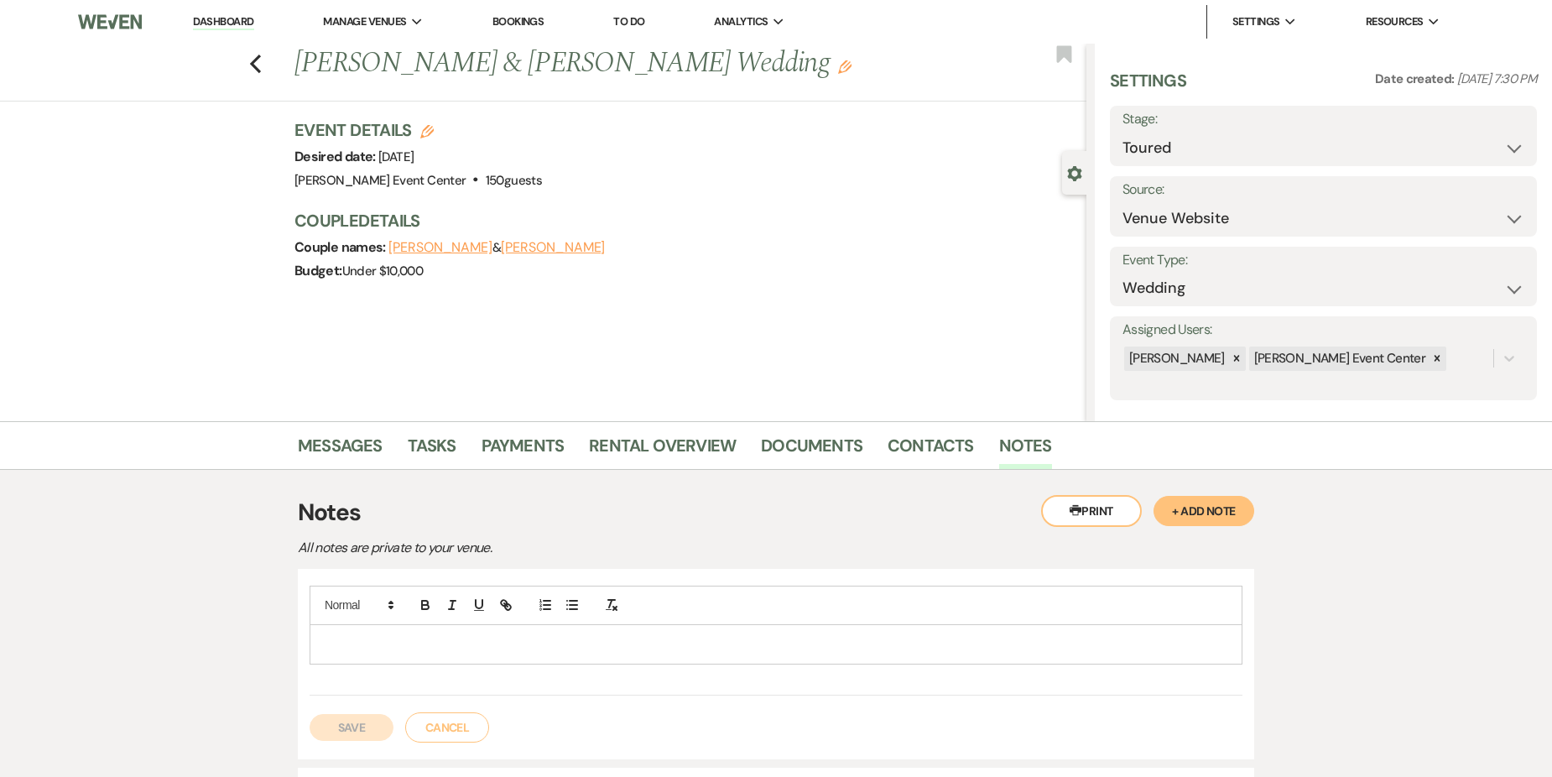
click at [350, 641] on p at bounding box center [776, 644] width 906 height 18
click at [810, 638] on p "Liked the venue was looking at the platinum or diamond they want ceremony and r…" at bounding box center [776, 644] width 906 height 18
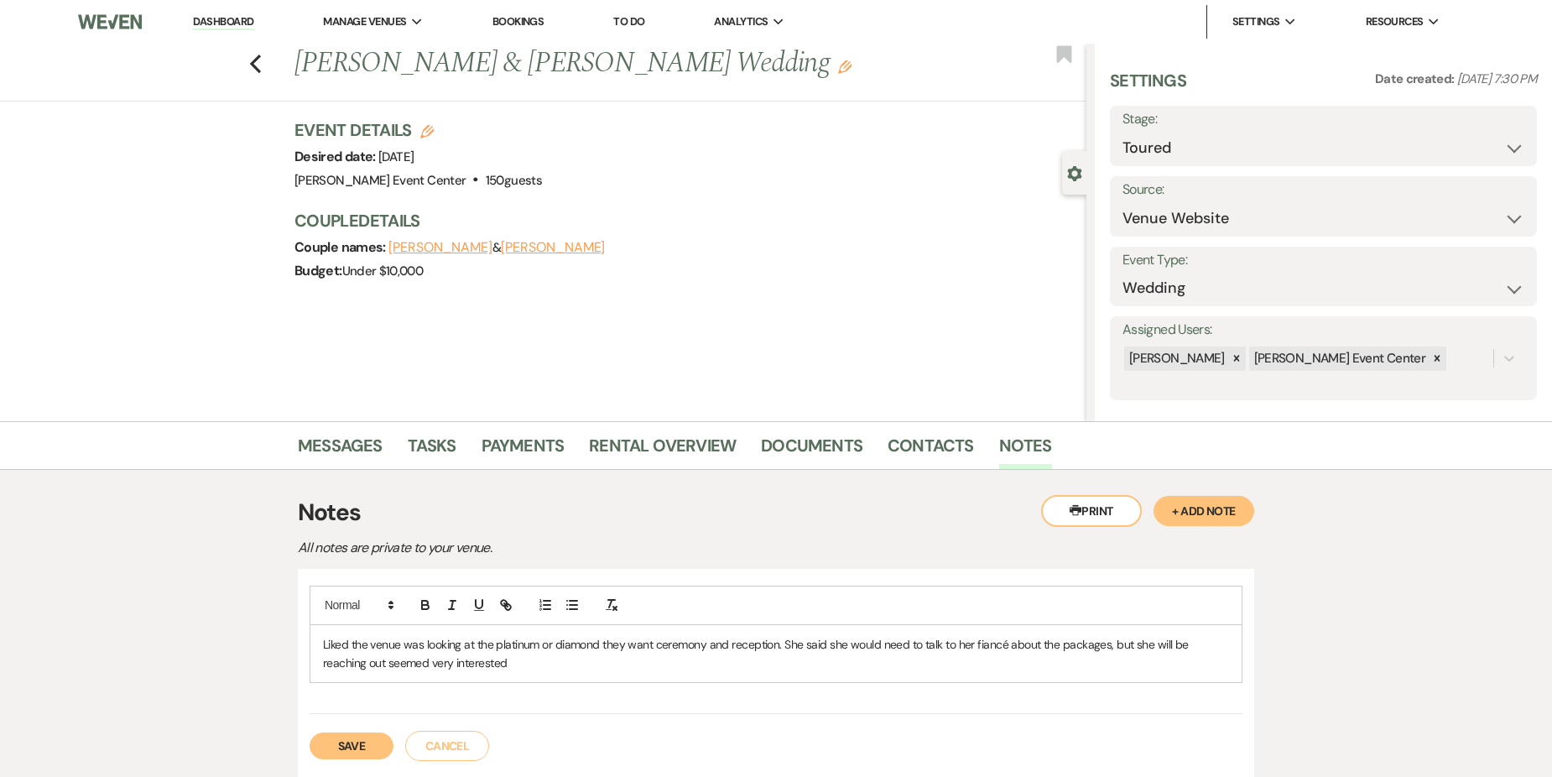
click at [565, 664] on p "Liked the venue was looking at the platinum or diamond they want ceremony and r…" at bounding box center [776, 654] width 906 height 38
click at [346, 757] on button "Save" at bounding box center [352, 765] width 84 height 27
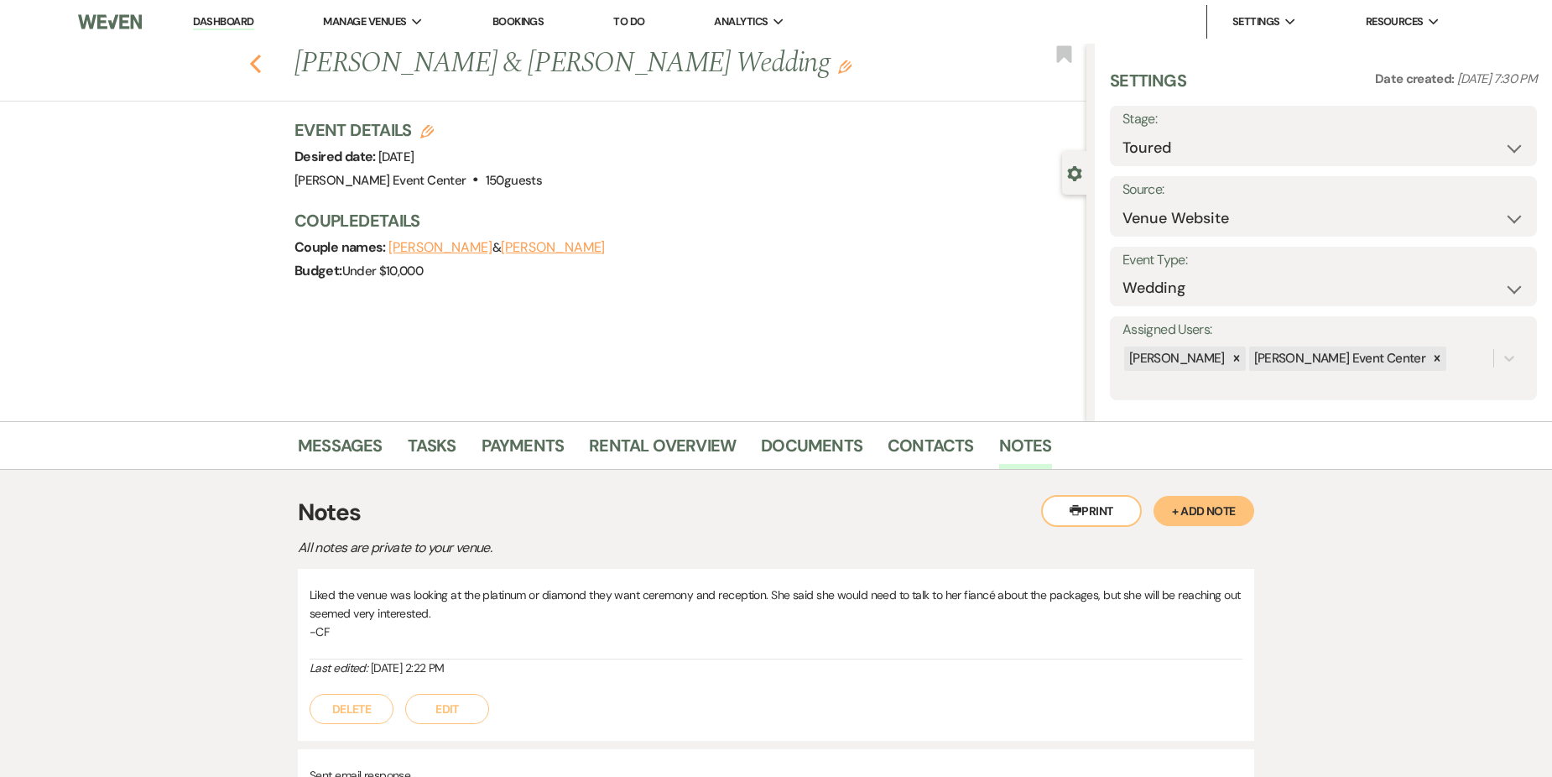
click at [262, 57] on icon "Previous" at bounding box center [255, 64] width 13 height 20
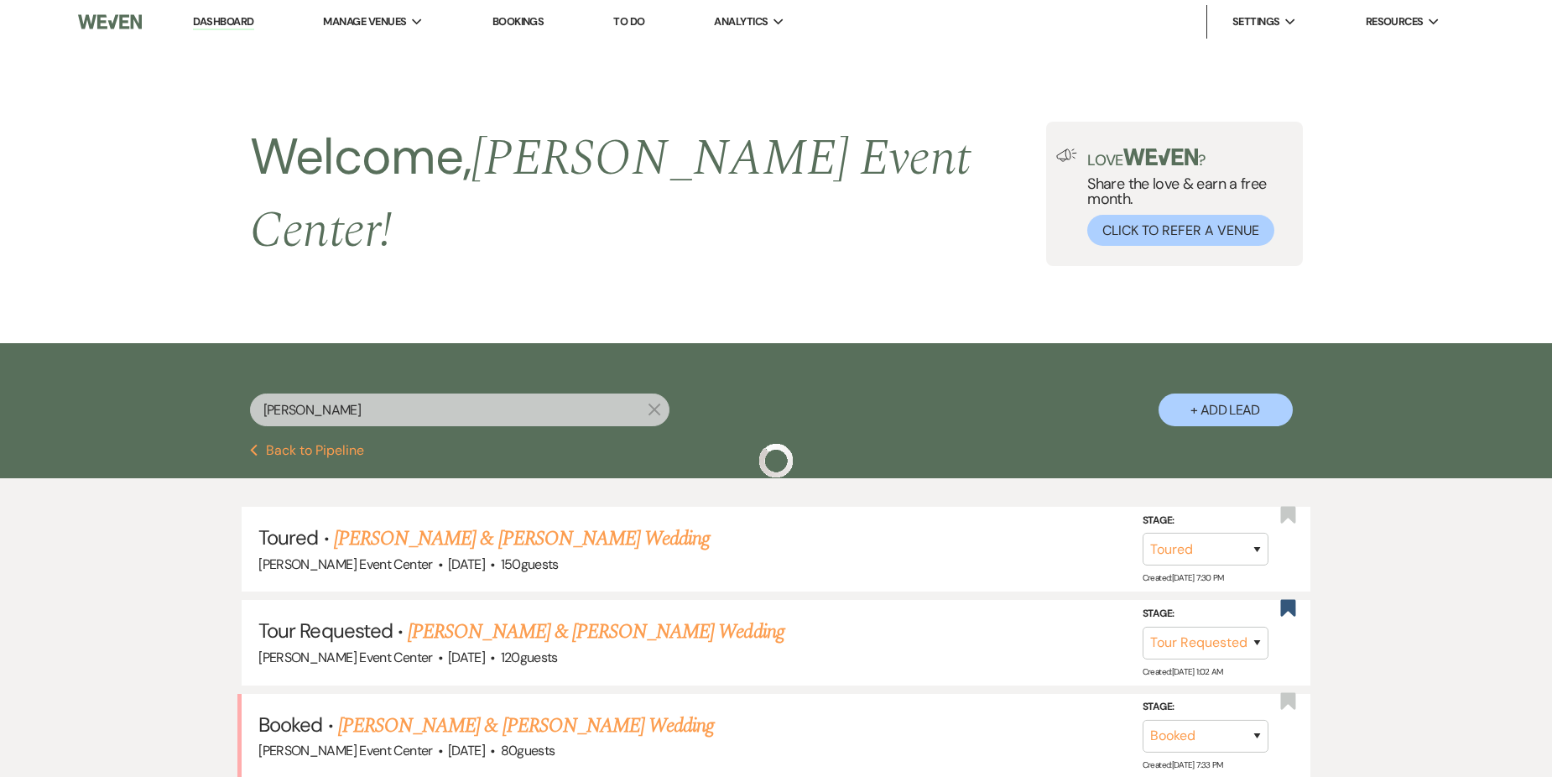
scroll to position [319, 0]
